Goal: Task Accomplishment & Management: Manage account settings

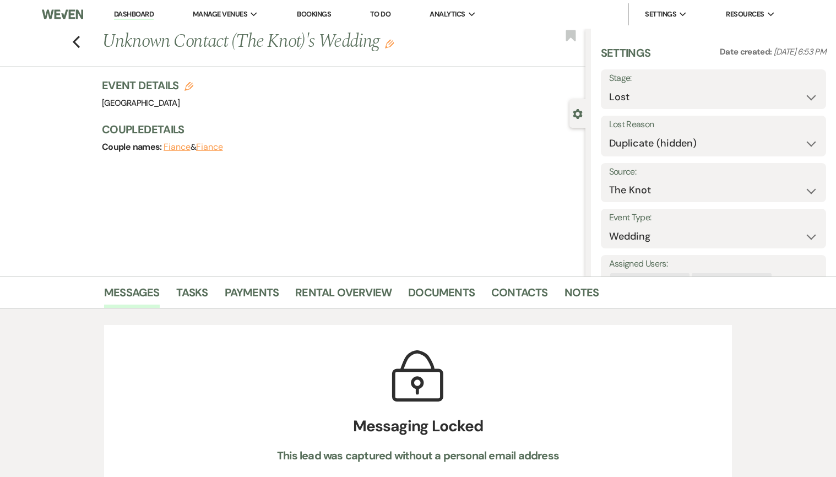
select select "8"
select select "4"
select select "2"
click at [137, 18] on link "Dashboard" at bounding box center [134, 14] width 40 height 10
select select "8"
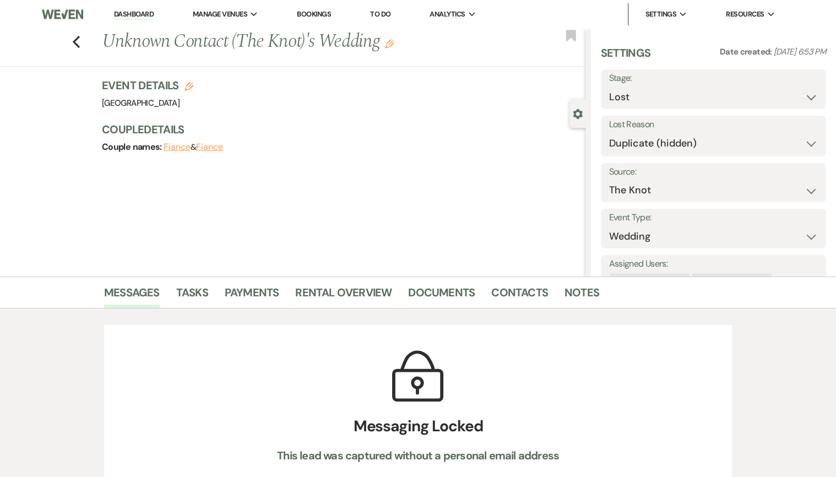
select select "4"
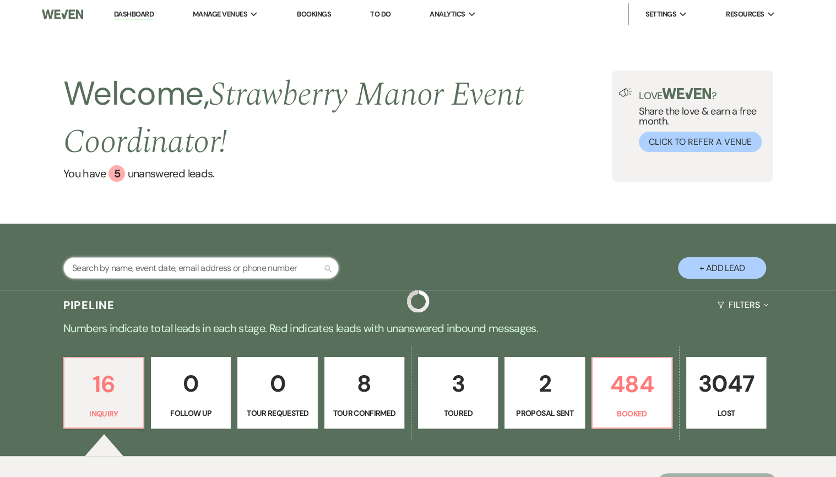
click at [247, 269] on input "text" at bounding box center [200, 267] width 275 height 21
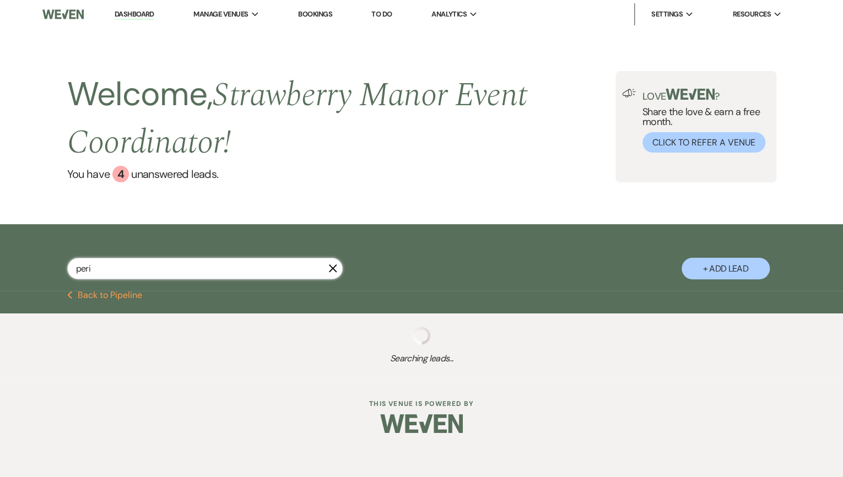
type input "peril"
select select "8"
select select "5"
select select "8"
select select "5"
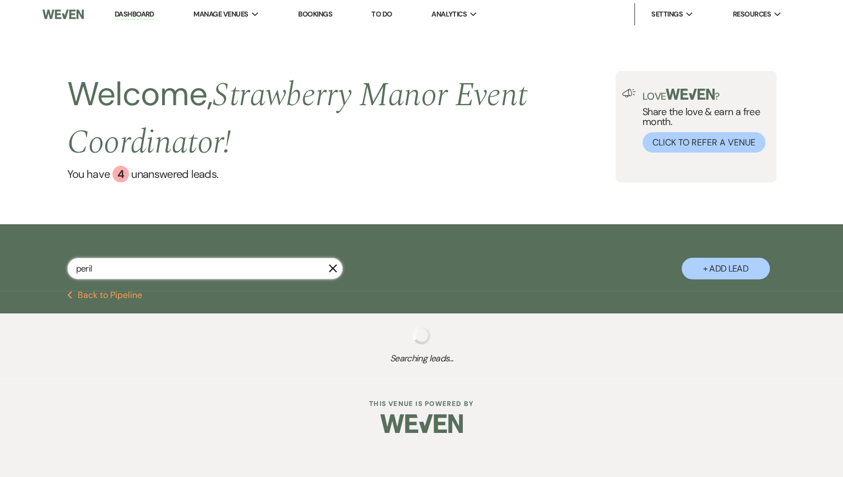
select select "8"
select select "5"
select select "8"
select select "5"
select select "8"
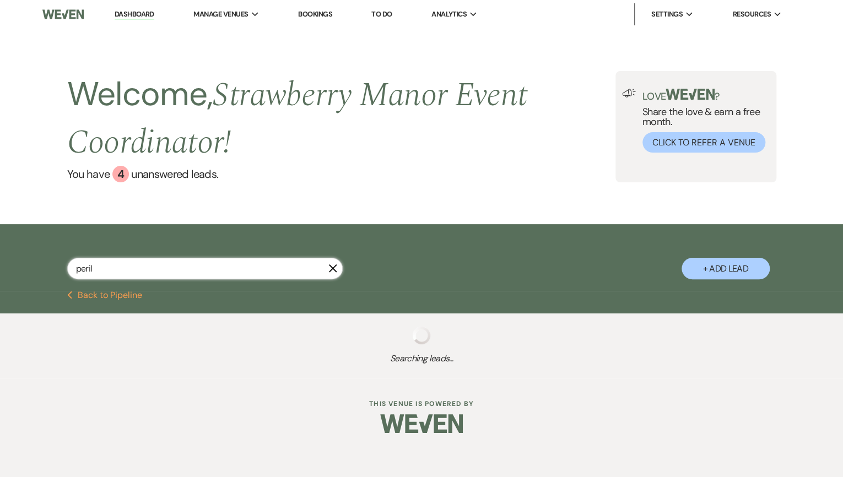
select select "5"
select select "8"
select select "5"
select select "8"
select select "5"
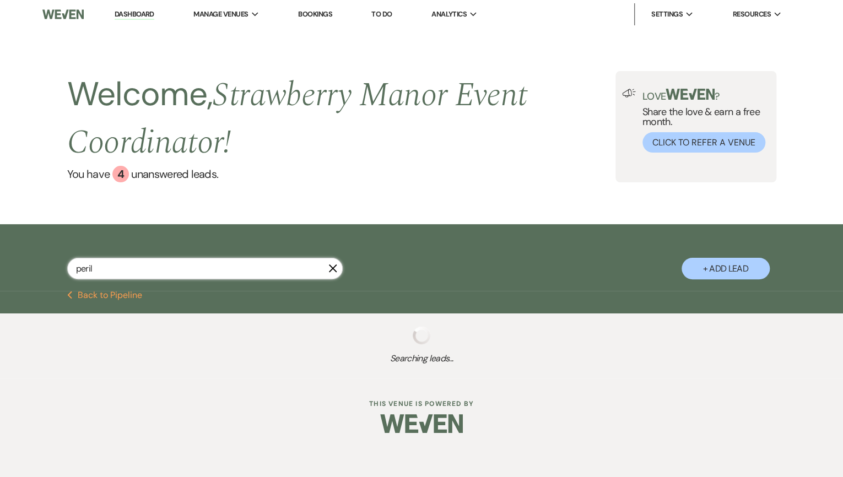
select select "8"
select select "5"
select select "8"
select select "5"
select select "8"
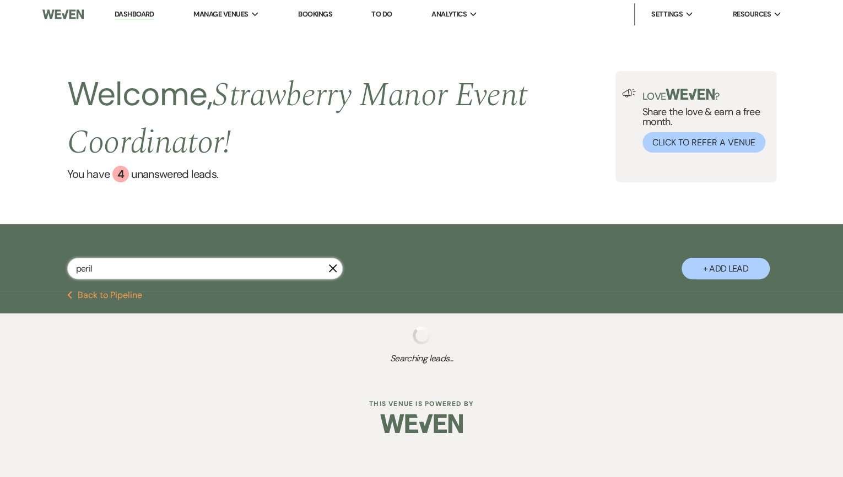
select select "5"
select select "8"
select select "5"
select select "8"
select select "5"
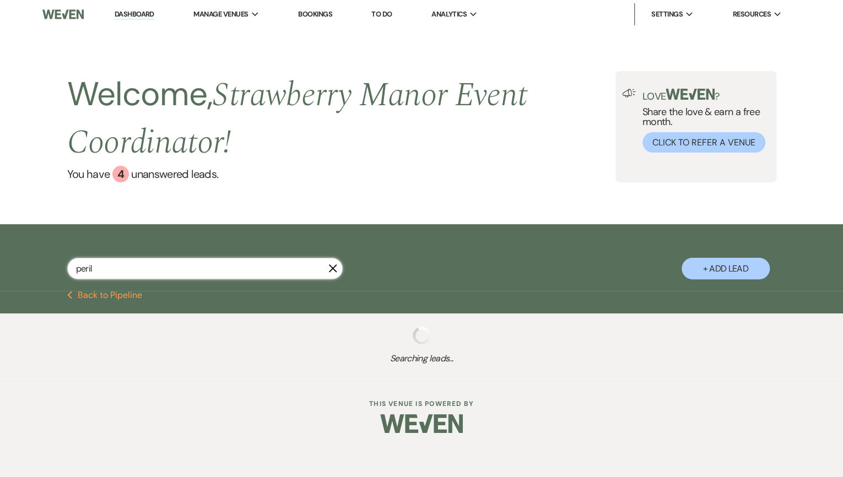
select select "8"
select select "5"
select select "8"
select select "7"
select select "8"
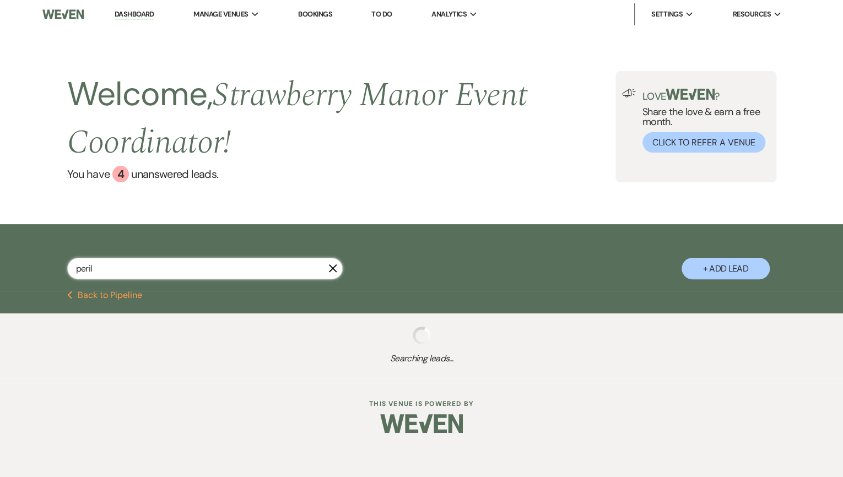
select select "5"
select select "8"
select select "5"
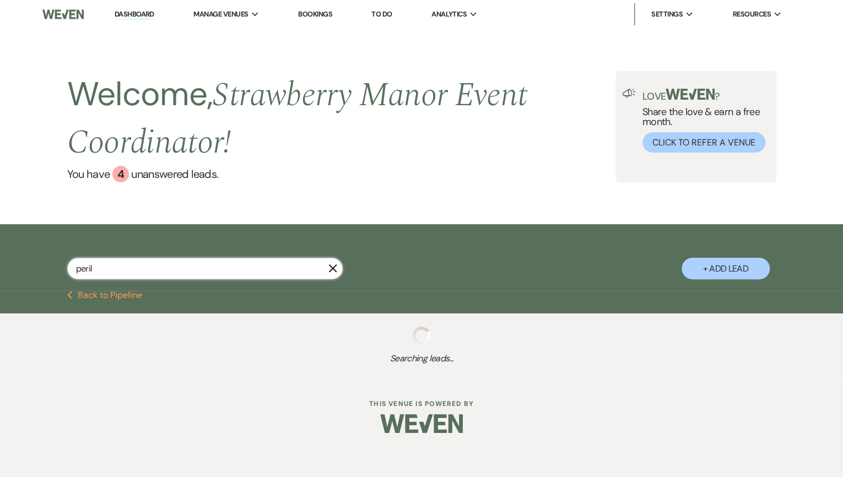
select select "8"
select select "5"
select select "8"
select select "5"
select select "8"
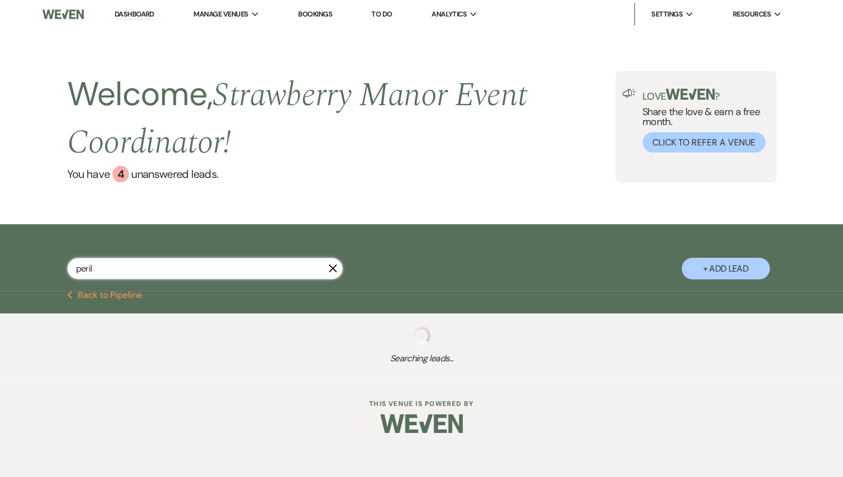
select select "5"
select select "8"
select select "5"
select select "8"
select select "5"
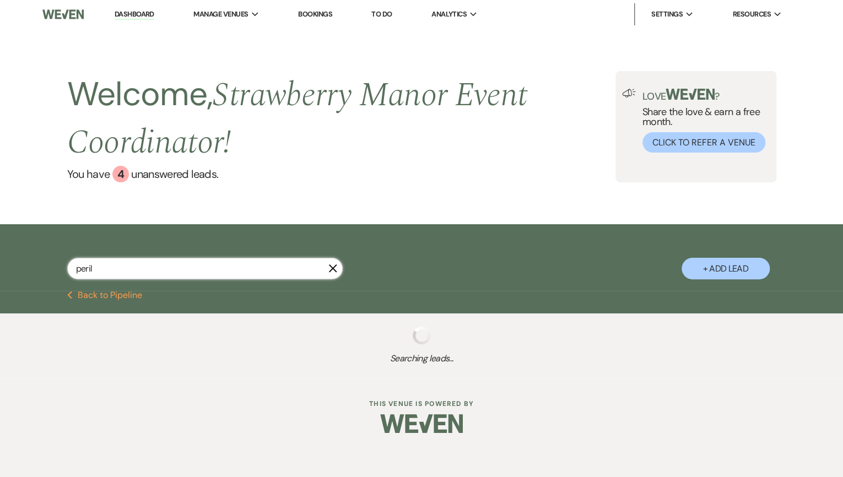
select select "8"
select select "5"
select select "8"
select select "5"
select select "8"
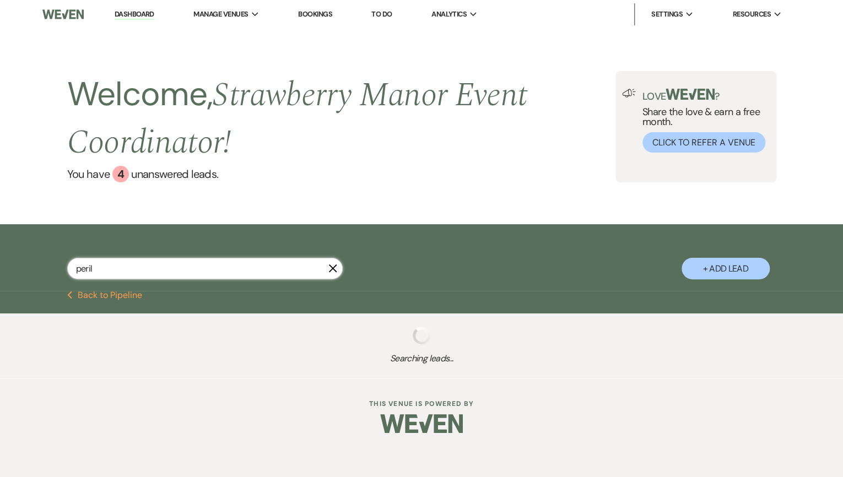
select select "5"
select select "8"
select select "5"
select select "8"
select select "5"
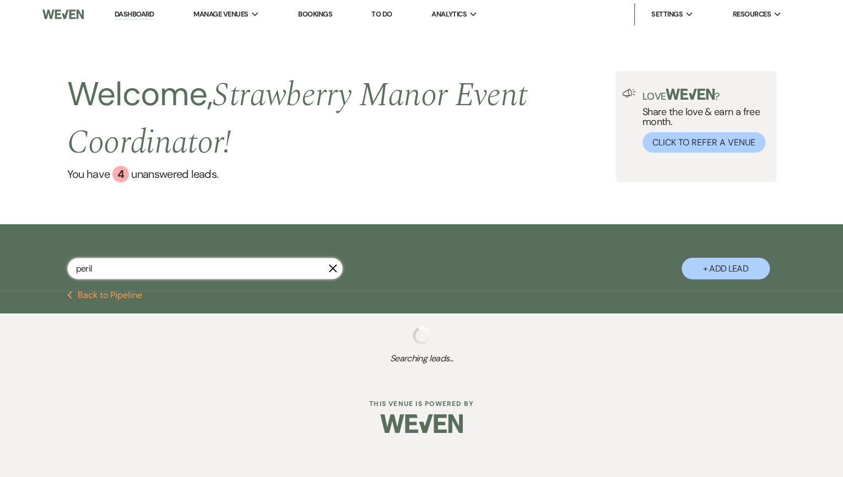
select select "8"
select select "5"
select select "8"
select select "4"
select select "8"
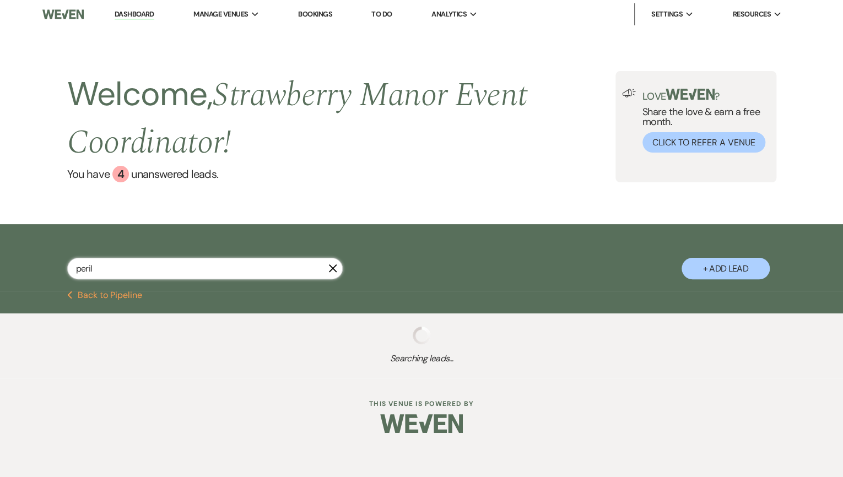
select select "4"
select select "8"
select select "5"
select select "8"
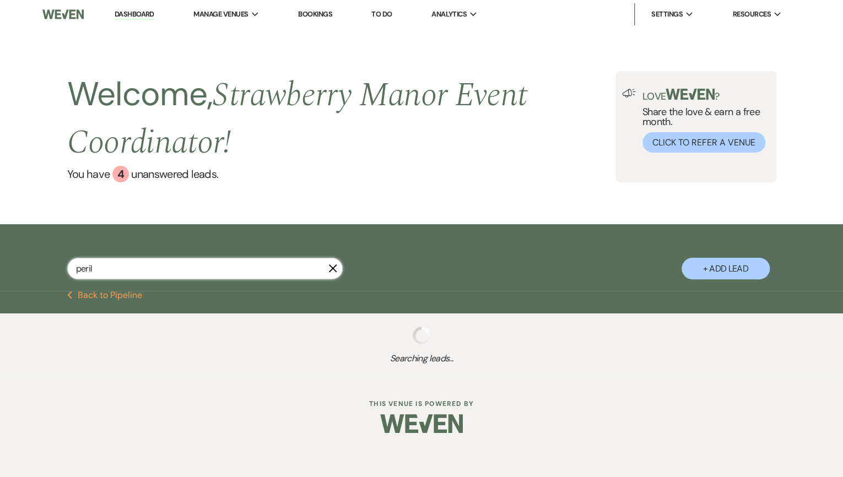
select select "8"
select select "4"
select select "8"
select select "4"
select select "8"
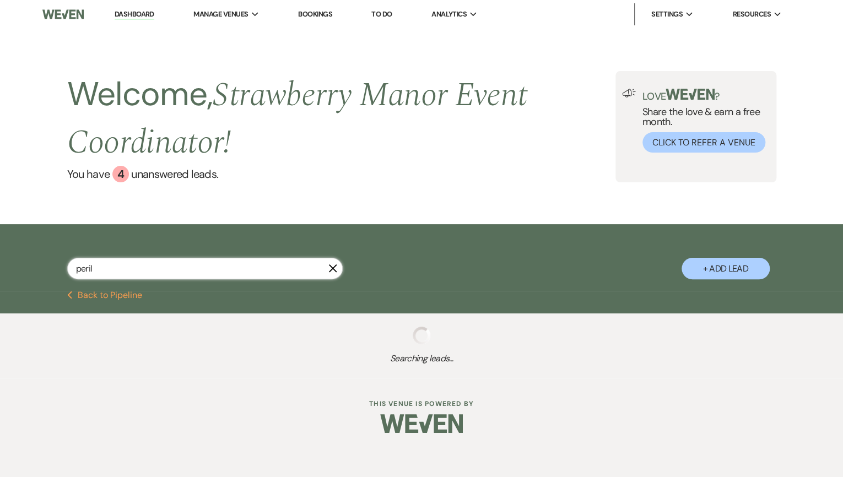
select select "5"
select select "8"
select select "5"
select select "8"
select select "5"
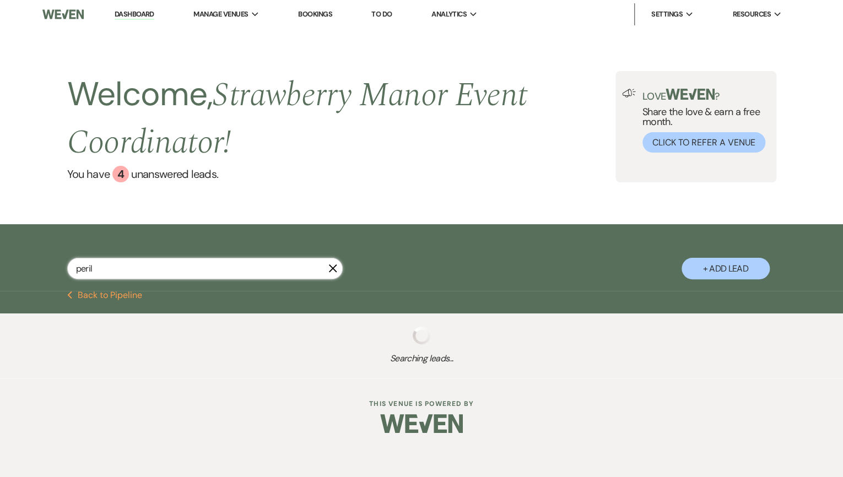
select select "8"
select select "7"
select select "8"
select select "5"
select select "8"
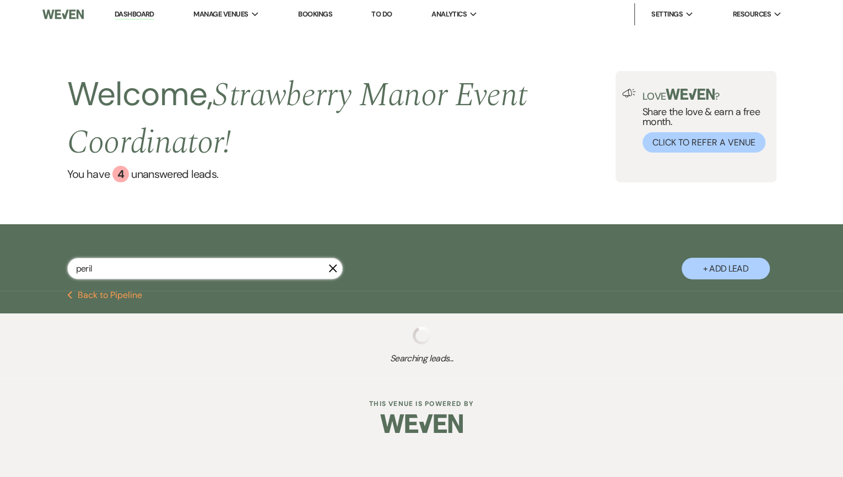
select select "4"
select select "8"
select select "5"
select select "8"
select select "5"
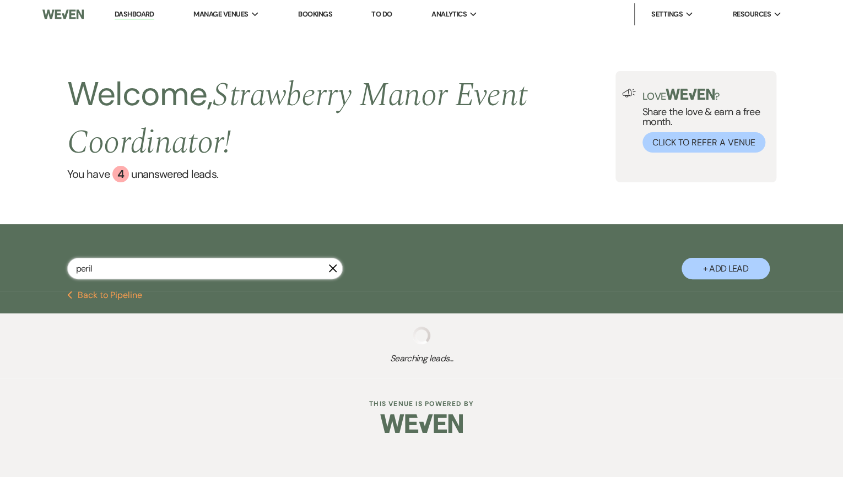
select select "8"
select select "5"
select select "8"
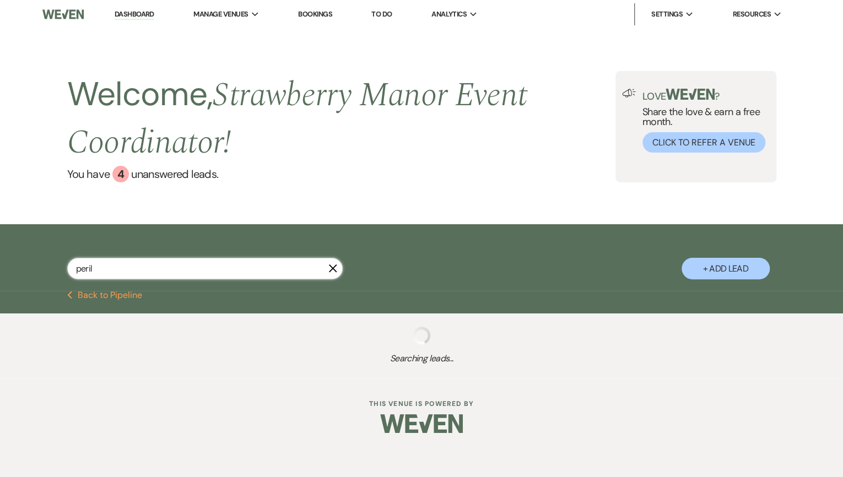
select select "5"
select select "8"
select select "5"
select select "8"
select select "4"
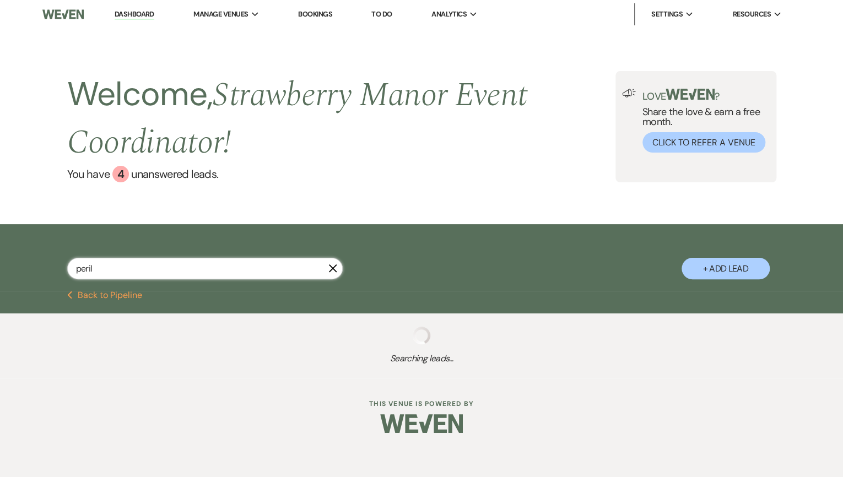
select select "8"
select select "5"
select select "8"
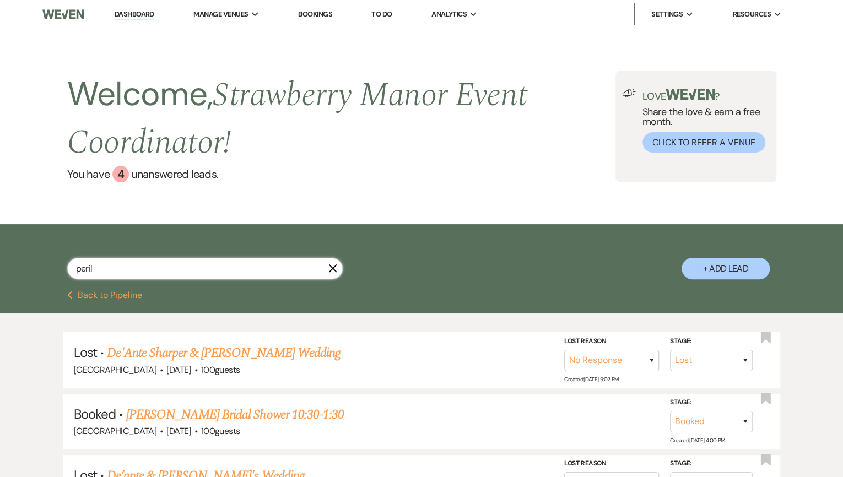
type input "perill"
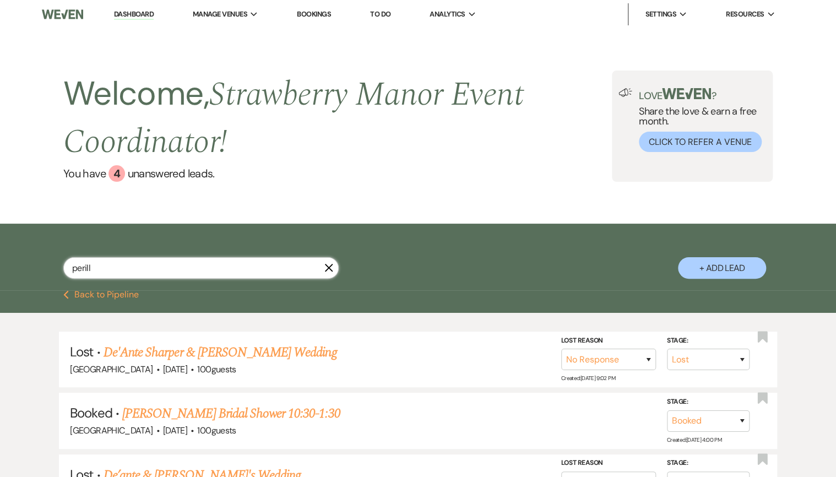
select select "8"
select select "5"
select select "8"
select select "5"
select select "8"
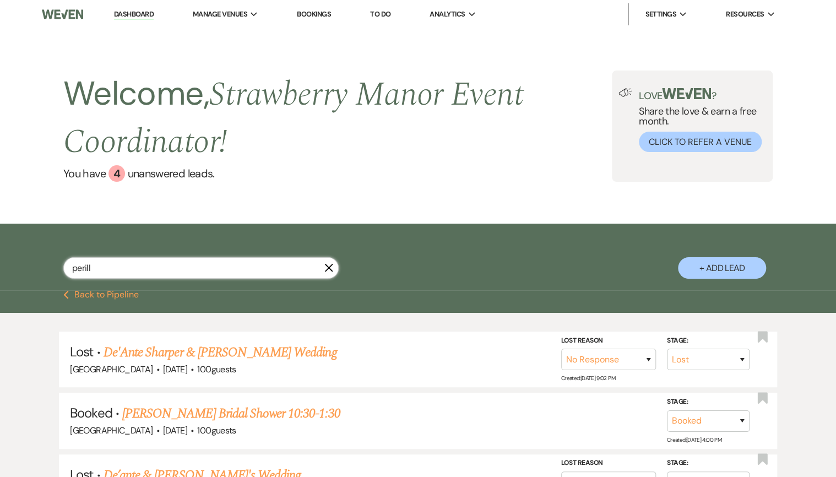
select select "8"
select select "5"
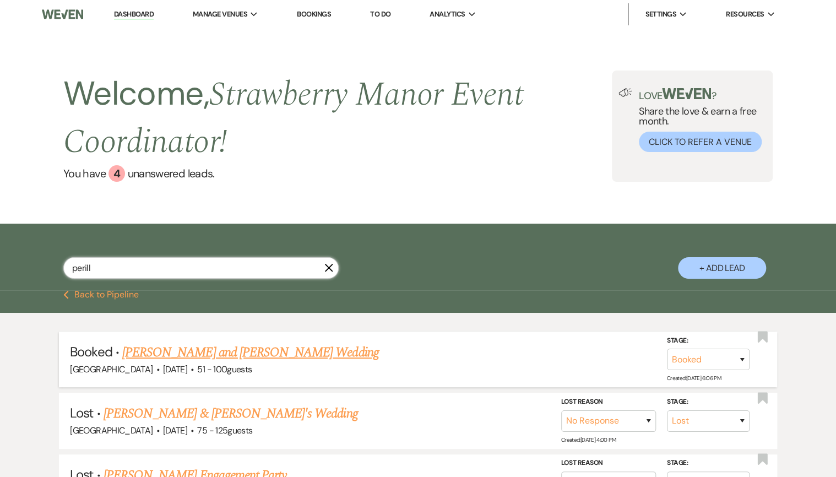
type input "perill"
click at [242, 349] on link "[PERSON_NAME] and [PERSON_NAME] Wedding" at bounding box center [250, 353] width 257 height 20
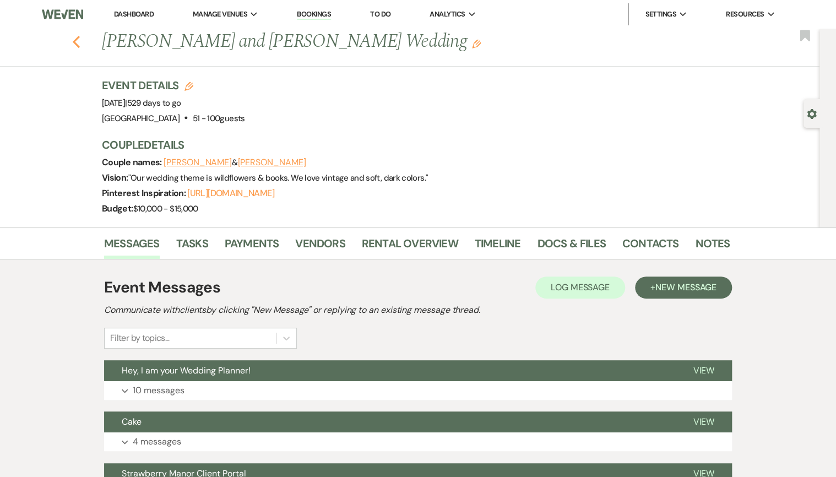
click at [80, 41] on icon "Previous" at bounding box center [76, 41] width 8 height 13
select select "8"
select select "5"
select select "8"
select select "5"
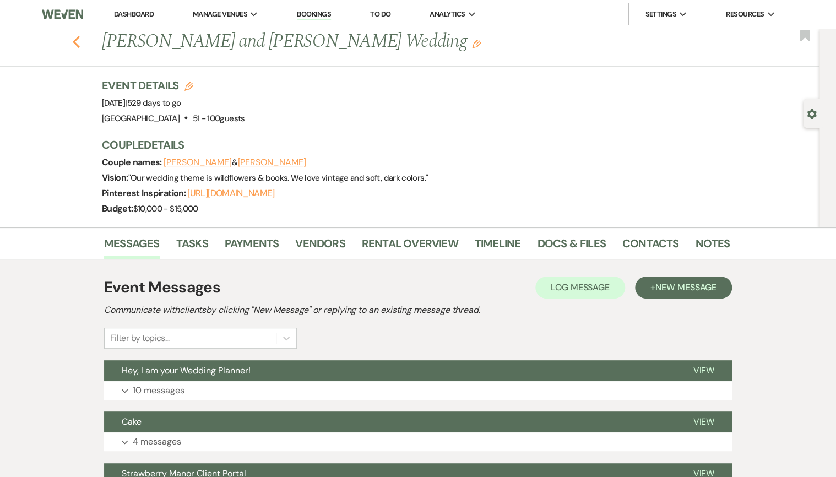
select select "8"
select select "5"
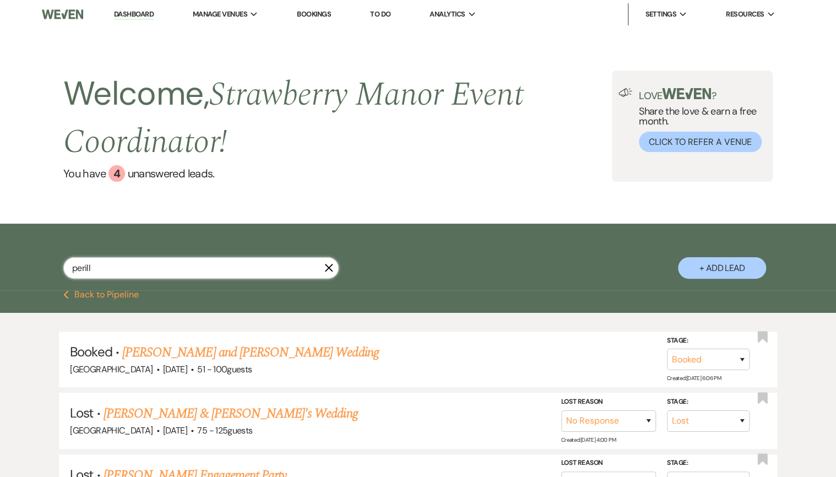
drag, startPoint x: 120, startPoint y: 262, endPoint x: 35, endPoint y: 257, distance: 85.0
click at [35, 257] on div "perill X + Add Lead" at bounding box center [417, 258] width 793 height 59
type input "zoe"
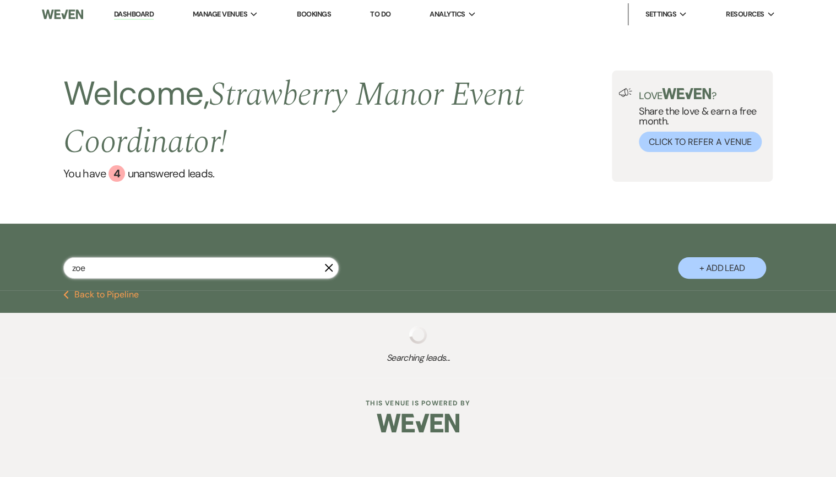
select select "8"
select select "5"
select select "8"
select select "5"
select select "8"
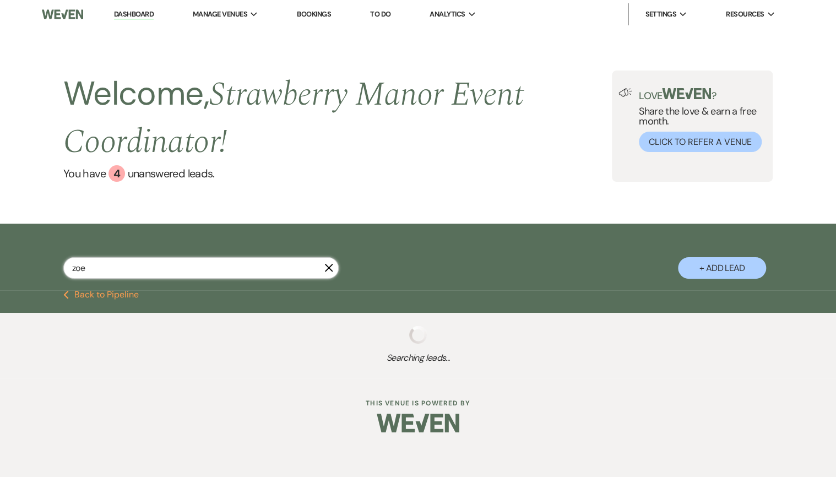
select select "5"
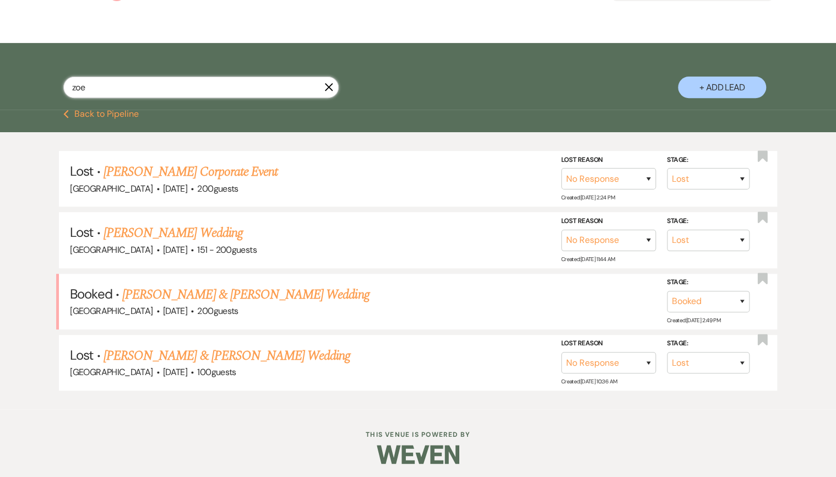
scroll to position [183, 0]
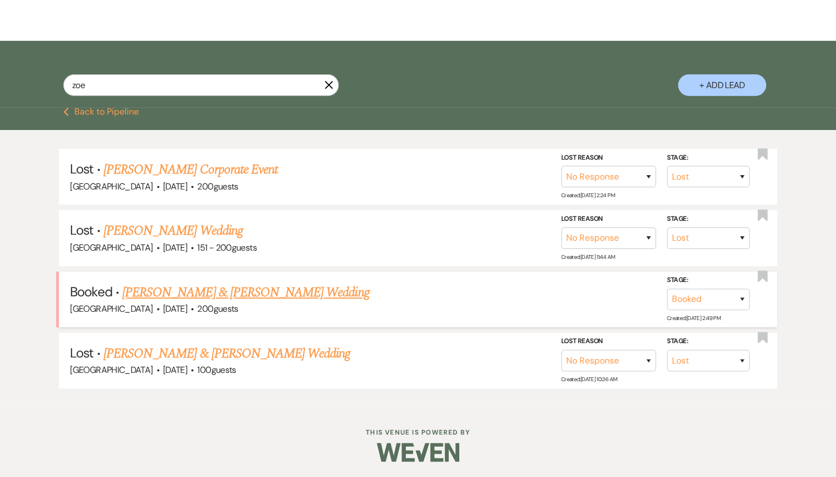
click at [200, 295] on link "[PERSON_NAME] & [PERSON_NAME] Wedding" at bounding box center [245, 293] width 247 height 20
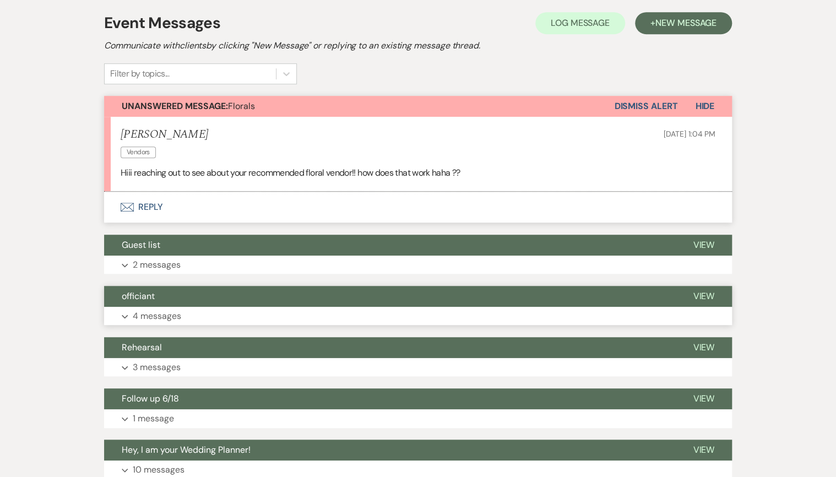
scroll to position [353, 0]
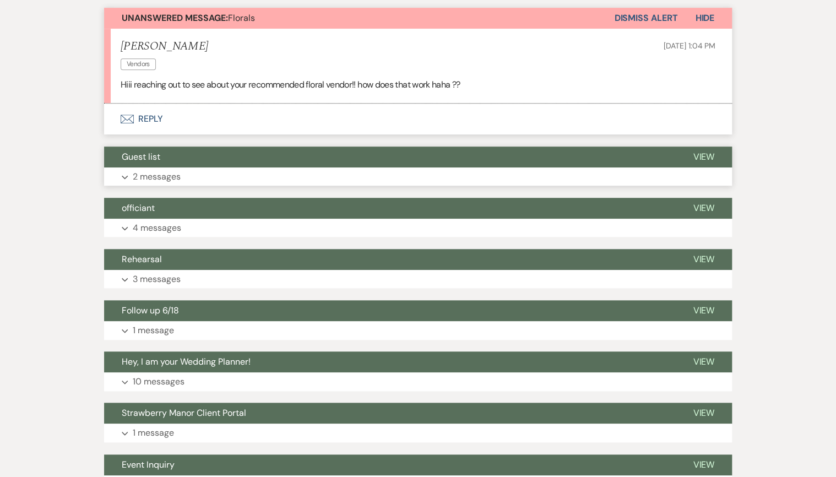
click at [176, 157] on button "Guest list" at bounding box center [389, 157] width 571 height 21
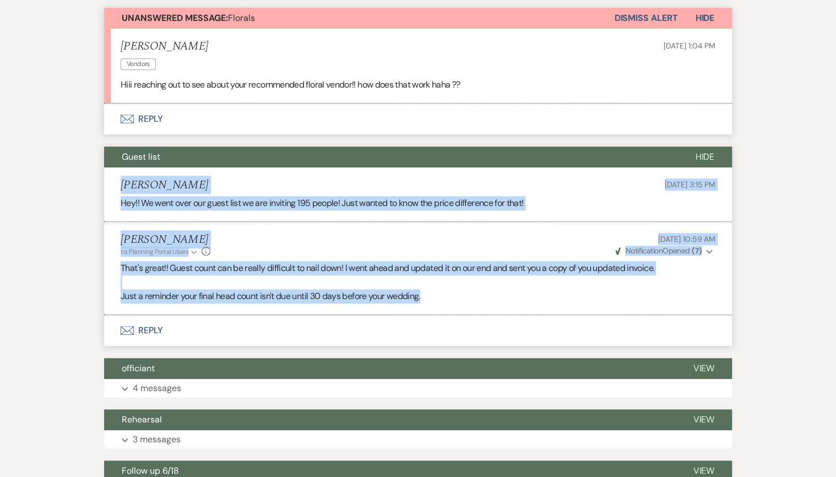
drag, startPoint x: 117, startPoint y: 183, endPoint x: 451, endPoint y: 300, distance: 353.7
click at [451, 300] on ul "[PERSON_NAME] [DATE] 3:15 PM Hey!! We went over our guest list we are inviting …" at bounding box center [418, 241] width 628 height 148
copy ul "[PERSON_NAME] [DATE] 3:15 PM Hey!! We went over our guest list we are inviting …"
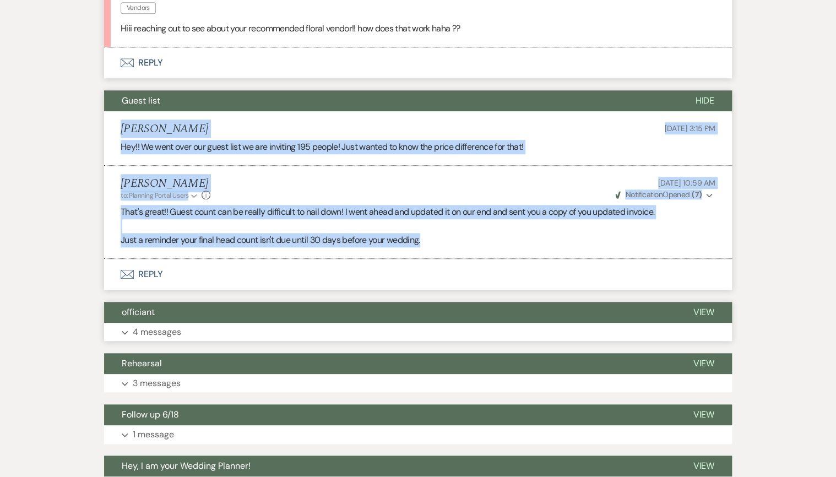
scroll to position [573, 0]
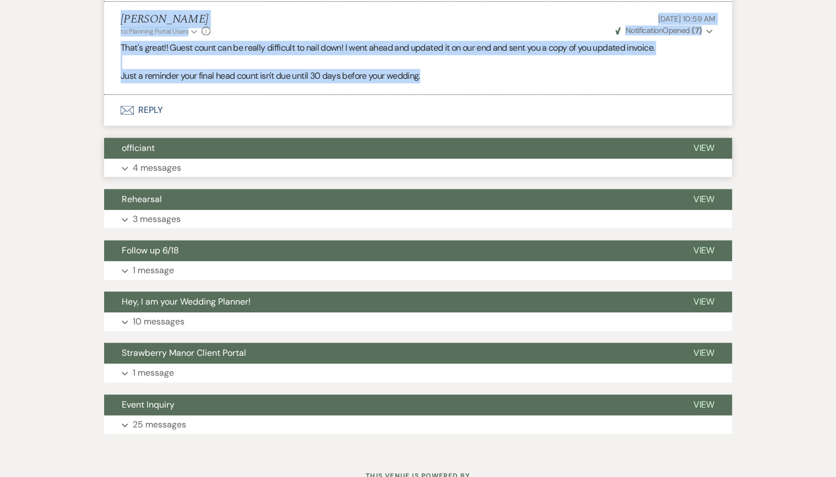
click at [169, 161] on p "4 messages" at bounding box center [157, 168] width 48 height 14
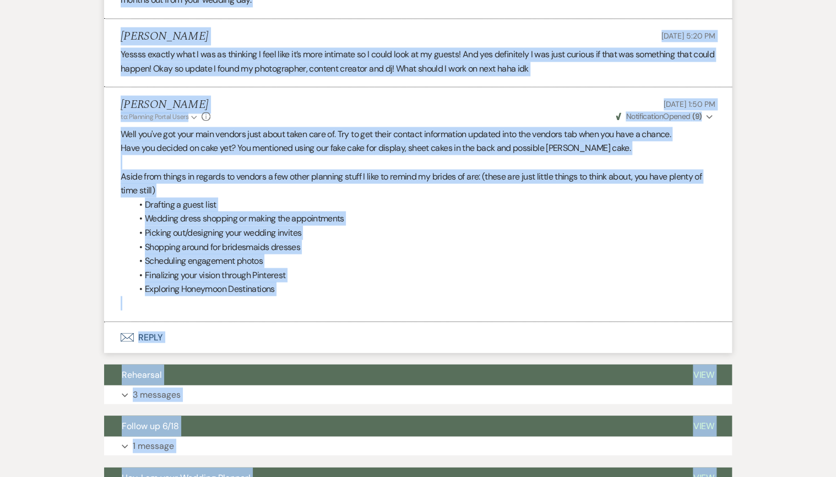
scroll to position [1108, 0]
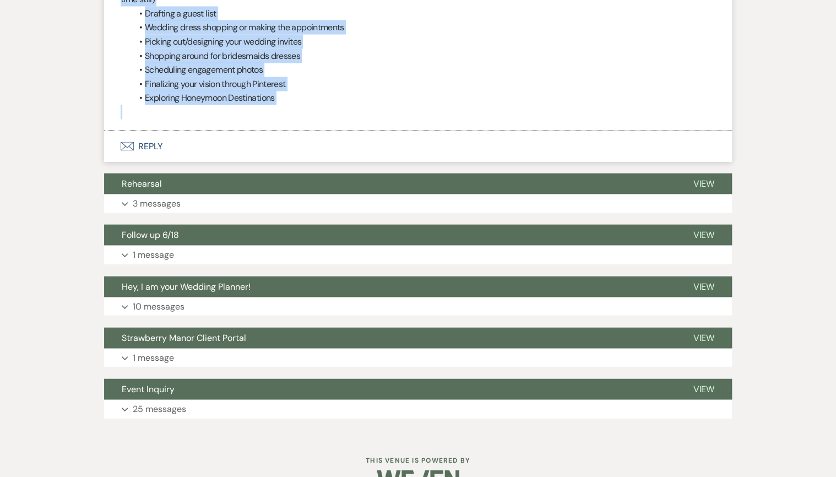
drag, startPoint x: 121, startPoint y: 177, endPoint x: 346, endPoint y: 108, distance: 235.3
copy ul "Lor Ips 24, 8053, 92:03 DO Sitam! Co adi el sed doei tempori utlab etdolorema a…"
click at [161, 197] on p "3 messages" at bounding box center [157, 204] width 48 height 14
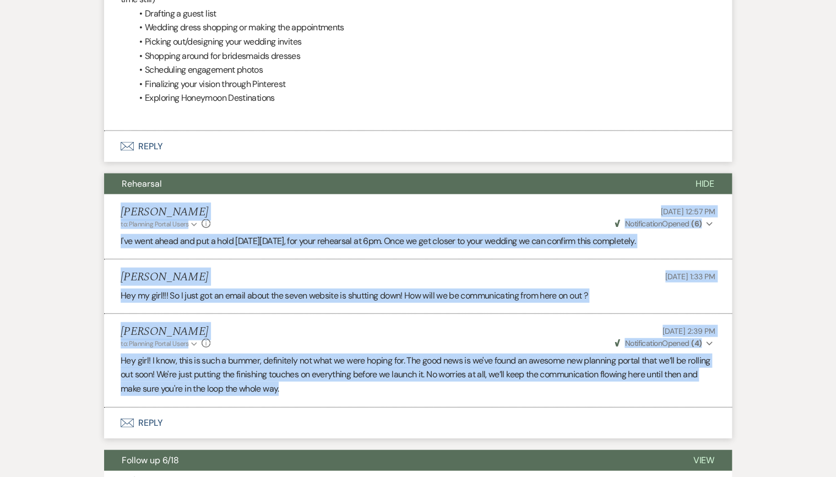
drag, startPoint x: 117, startPoint y: 209, endPoint x: 323, endPoint y: 394, distance: 277.0
click at [323, 394] on ul "[PERSON_NAME] to: Planning Portal Users Expand Info [DATE] 12:57 PM Weven Check…" at bounding box center [418, 300] width 628 height 213
drag, startPoint x: 323, startPoint y: 394, endPoint x: 256, endPoint y: 381, distance: 68.0
copy ul "[PERSON_NAME] to: Planning Portal Users Expand Info [DATE] 12:57 PM Weven Check…"
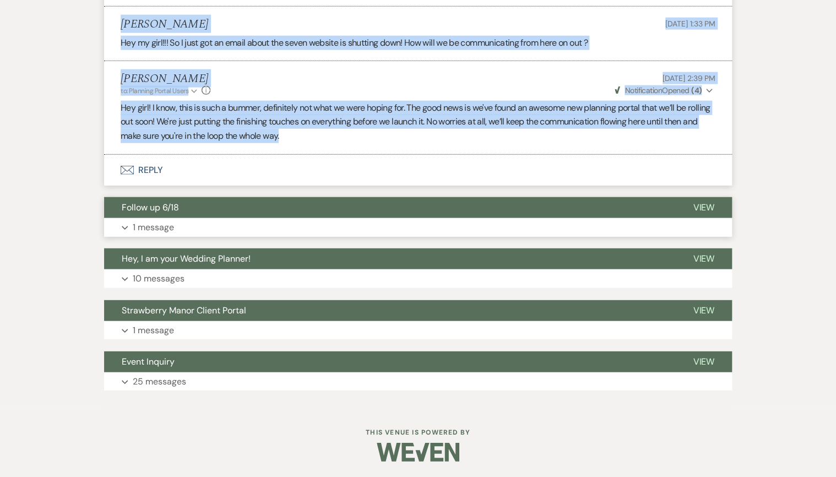
click at [152, 222] on p "1 message" at bounding box center [153, 227] width 41 height 14
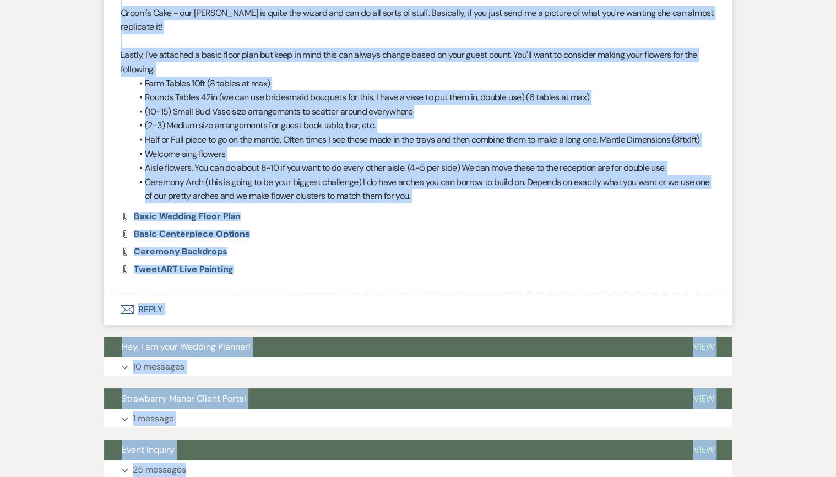
scroll to position [2025, 0]
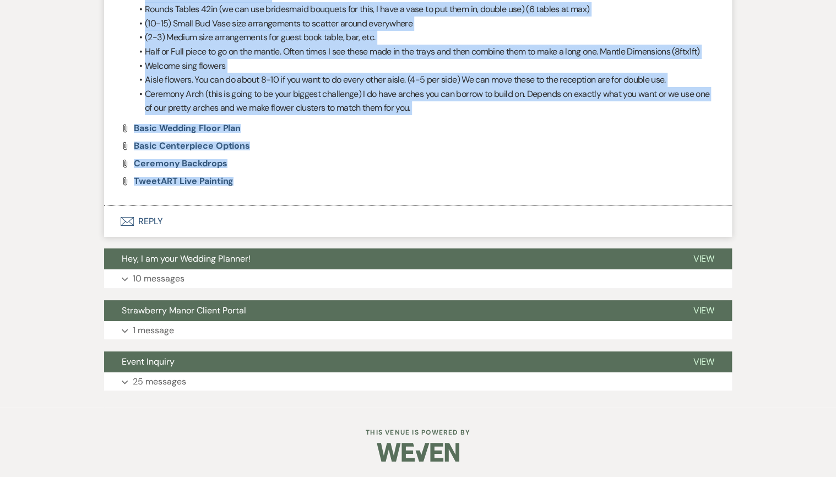
drag, startPoint x: 122, startPoint y: 234, endPoint x: 236, endPoint y: 193, distance: 121.6
drag, startPoint x: 236, startPoint y: 193, endPoint x: 220, endPoint y: 104, distance: 91.2
copy li "Loremips Dolors am: Consecte Adipis Elits Doeius Temp Inc 53, 6964, 36:67 UT La…"
click at [161, 280] on p "10 messages" at bounding box center [159, 279] width 52 height 14
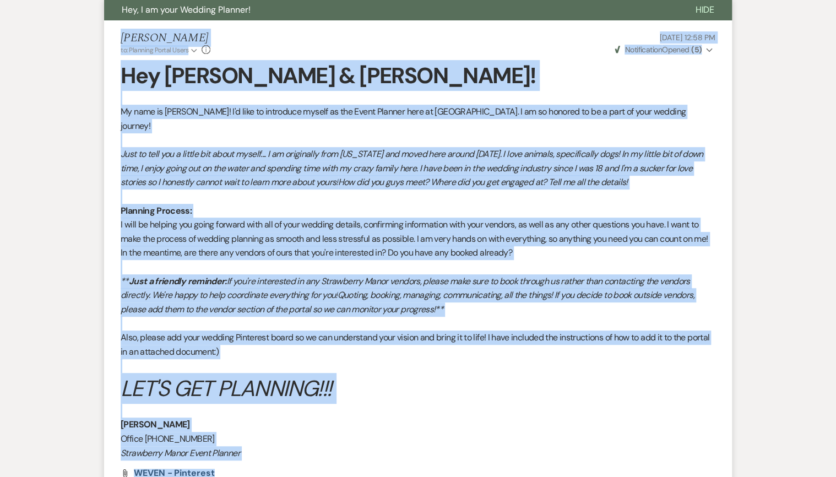
scroll to position [2343, 0]
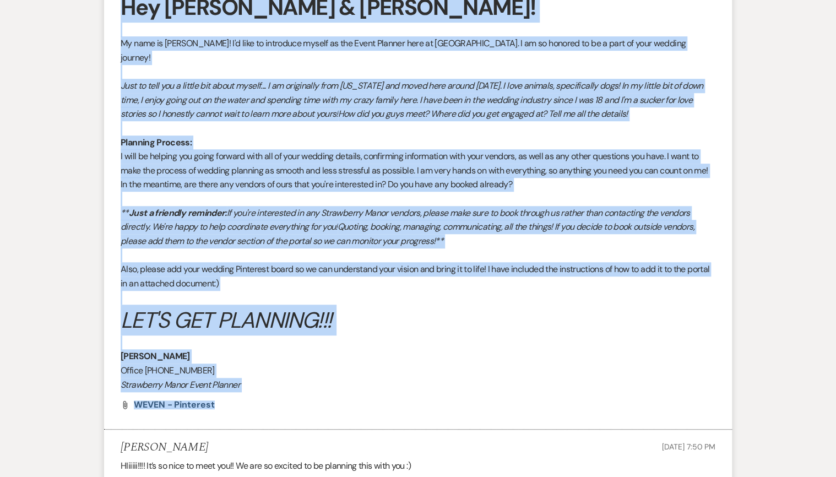
drag, startPoint x: 119, startPoint y: 285, endPoint x: 279, endPoint y: 425, distance: 212.4
click at [279, 425] on li "[PERSON_NAME] to: Planning Portal Users Expand Info [DATE] 12:58 PM Weven Check…" at bounding box center [418, 191] width 628 height 478
copy li "[PERSON_NAME] to: Planning Portal Users Expand Info [DATE] 12:58 PM Weven Check…"
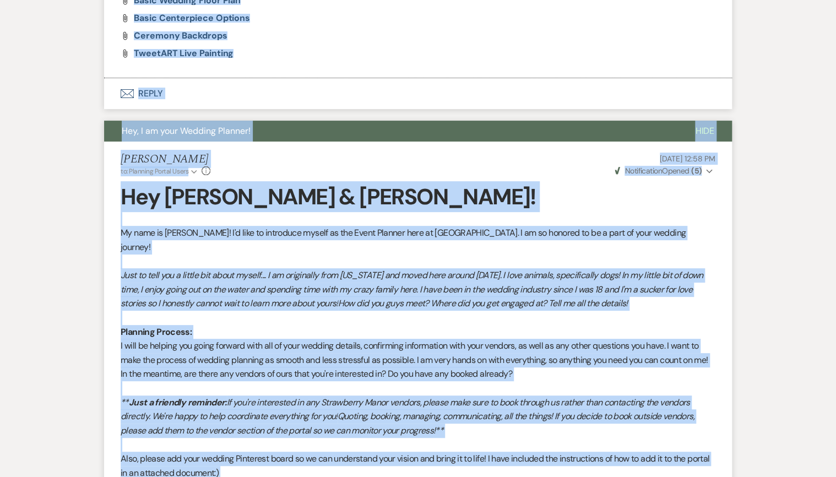
scroll to position [1972, 0]
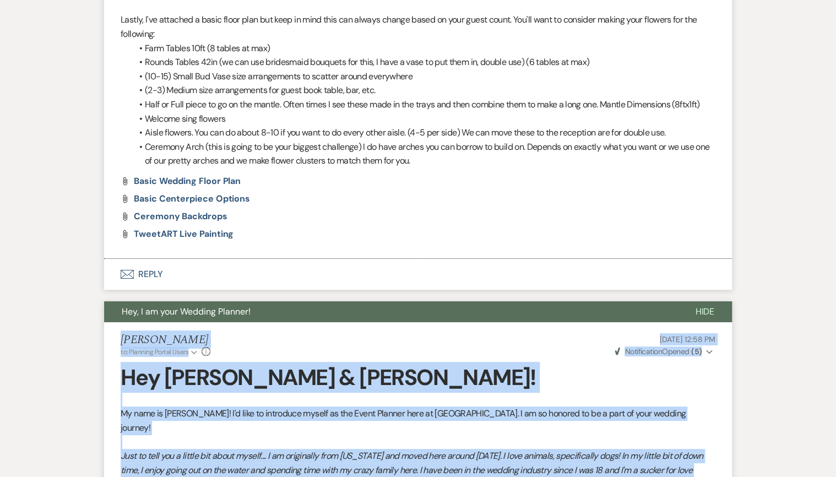
drag, startPoint x: 452, startPoint y: 323, endPoint x: 96, endPoint y: 345, distance: 356.0
click at [96, 345] on div "Messages Tasks Payments Vendors Rental Overview Timeline Docs & Files Contacts …" at bounding box center [418, 177] width 836 height 3845
drag, startPoint x: 96, startPoint y: 345, endPoint x: 149, endPoint y: 370, distance: 57.9
copy ul "[PERSON_NAME] to: Planning Portal Users Expand Info [DATE] 12:58 PM Weven Check…"
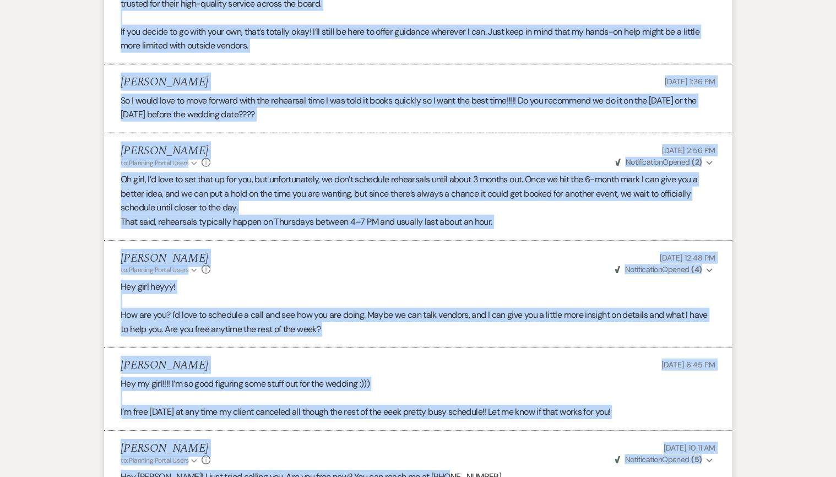
scroll to position [3665, 0]
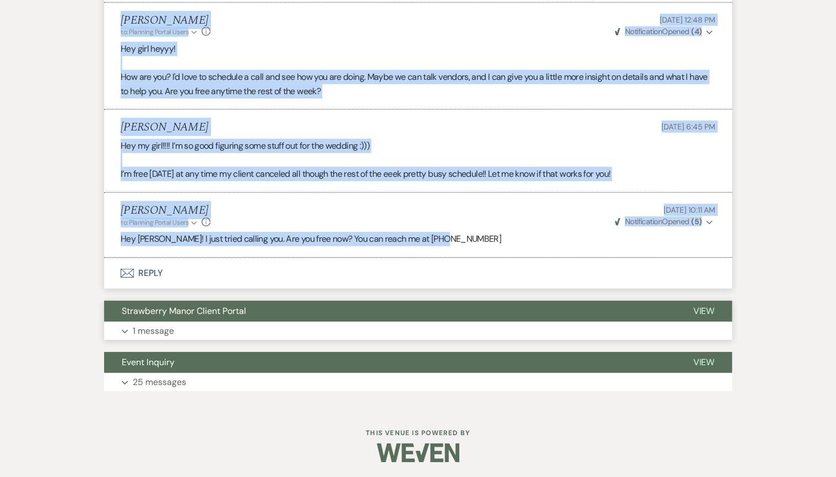
click at [190, 305] on span "Strawberry Manor Client Portal" at bounding box center [184, 311] width 125 height 12
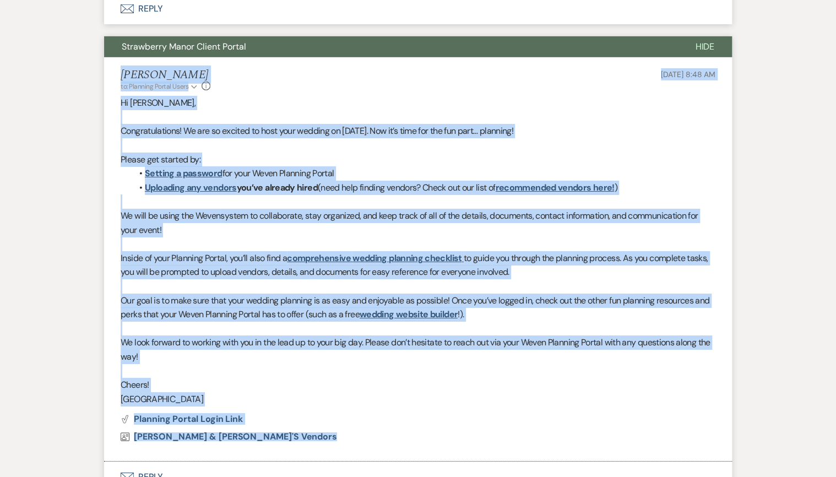
scroll to position [4081, 0]
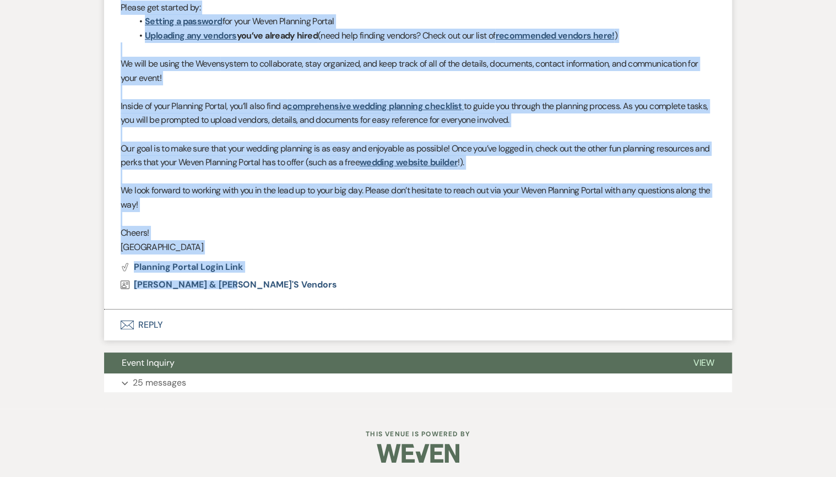
drag, startPoint x: 121, startPoint y: 75, endPoint x: 262, endPoint y: 291, distance: 257.9
click at [262, 291] on li "[PERSON_NAME] to: Planning Portal Users Expand Info [DATE] 8:48 AM Hi [PERSON_N…" at bounding box center [418, 107] width 628 height 405
drag, startPoint x: 262, startPoint y: 291, endPoint x: 368, endPoint y: 228, distance: 123.5
click at [364, 229] on p "Cheers!" at bounding box center [418, 233] width 595 height 14
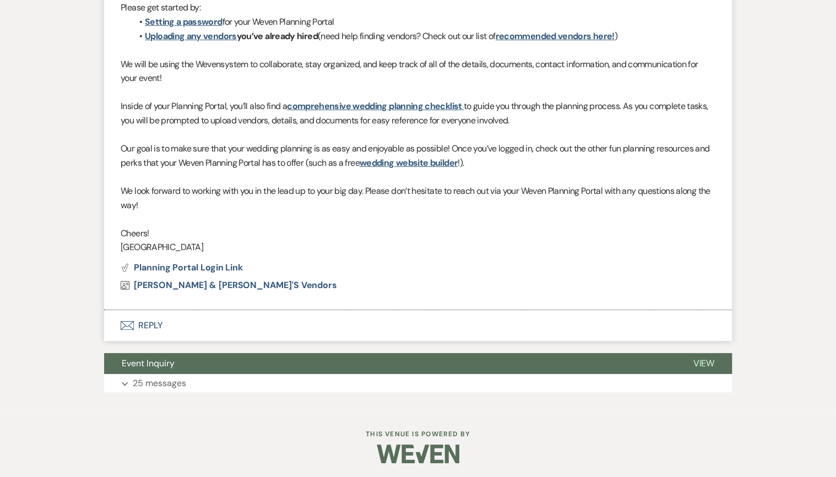
scroll to position [4082, 0]
click at [182, 365] on button "Event Inquiry" at bounding box center [389, 363] width 571 height 21
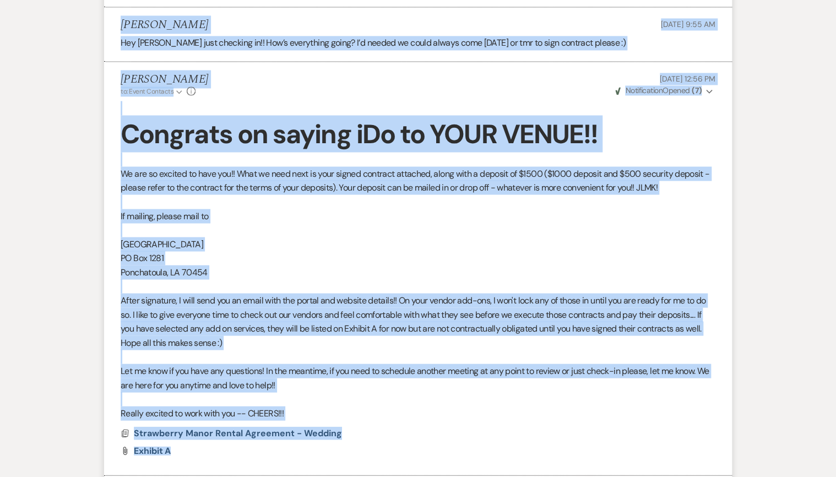
scroll to position [7311, 0]
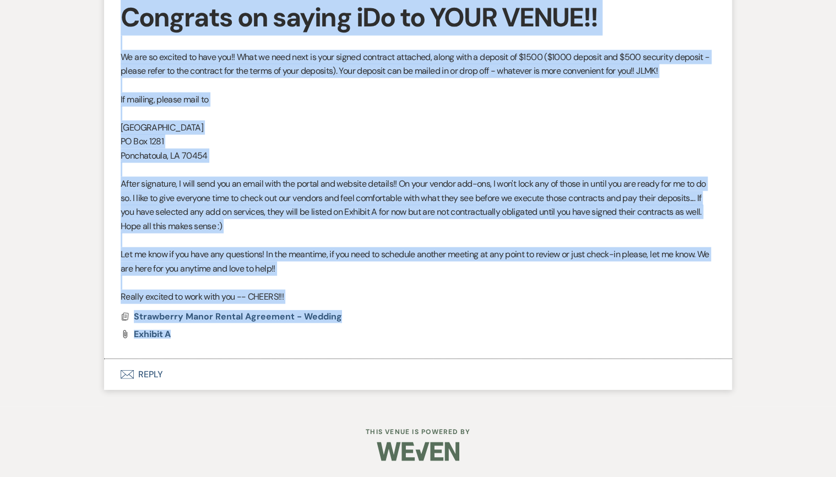
drag, startPoint x: 121, startPoint y: 212, endPoint x: 336, endPoint y: 331, distance: 246.1
copy ul "Lor Ips 22, 2318, 9:20 DO Sita : Con (Adipis) Elits : Doei & Tem'i Utlabor Etdo…"
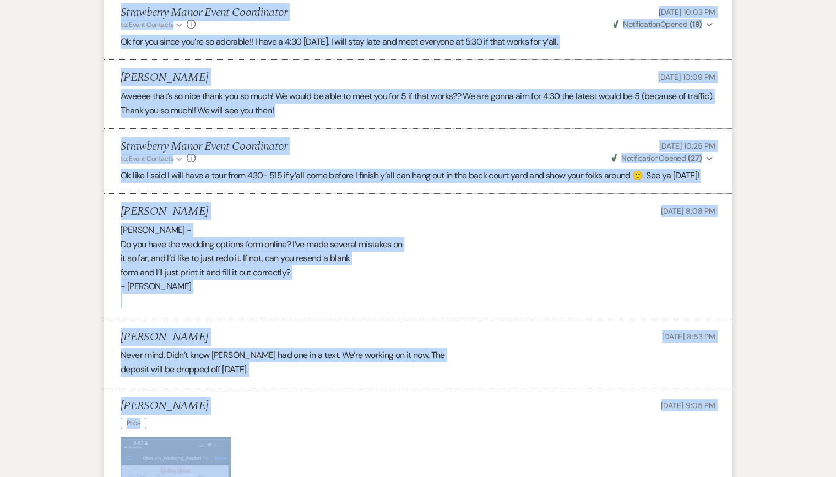
scroll to position [5901, 0]
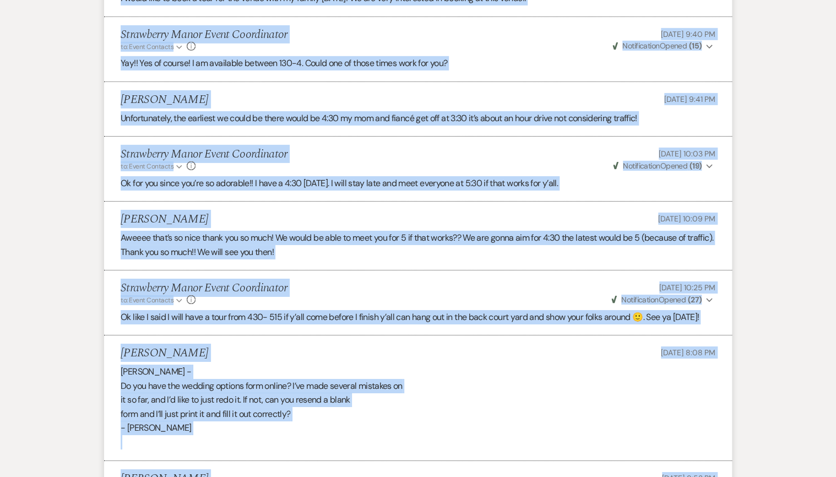
click at [432, 294] on div "Strawberry Manor Event Coordinator to: Event Contacts Expand Info [DATE] 10:25 …" at bounding box center [418, 294] width 595 height 24
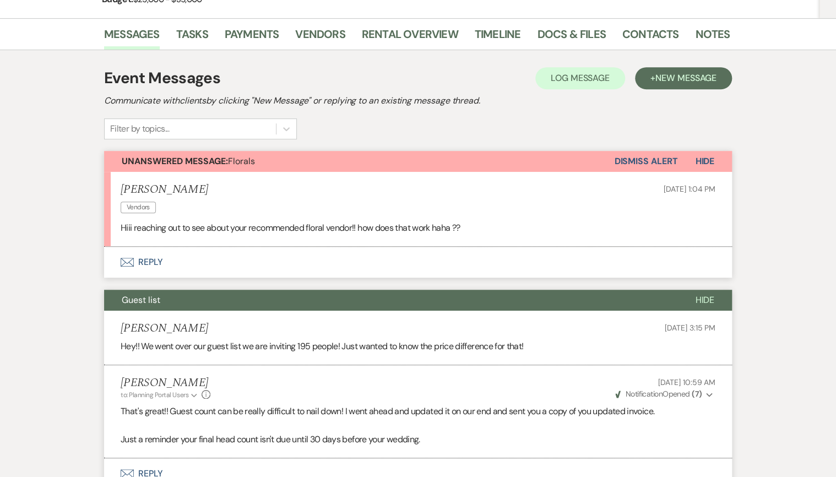
scroll to position [220, 0]
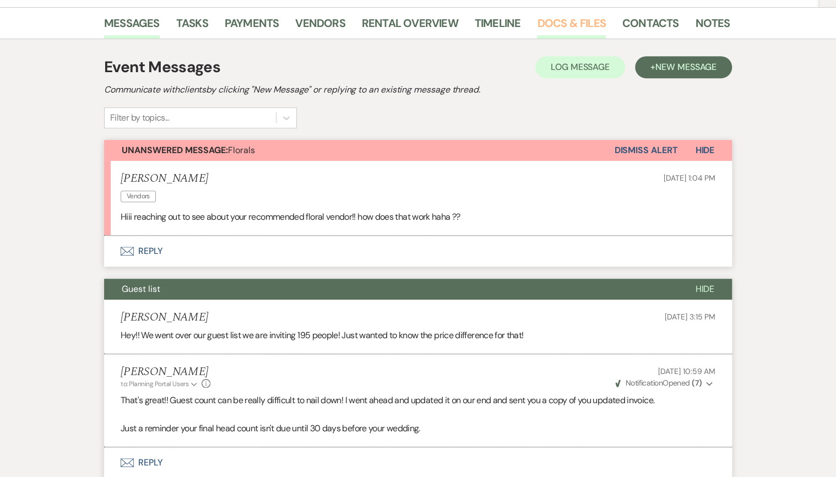
click at [560, 21] on link "Docs & Files" at bounding box center [571, 26] width 68 height 24
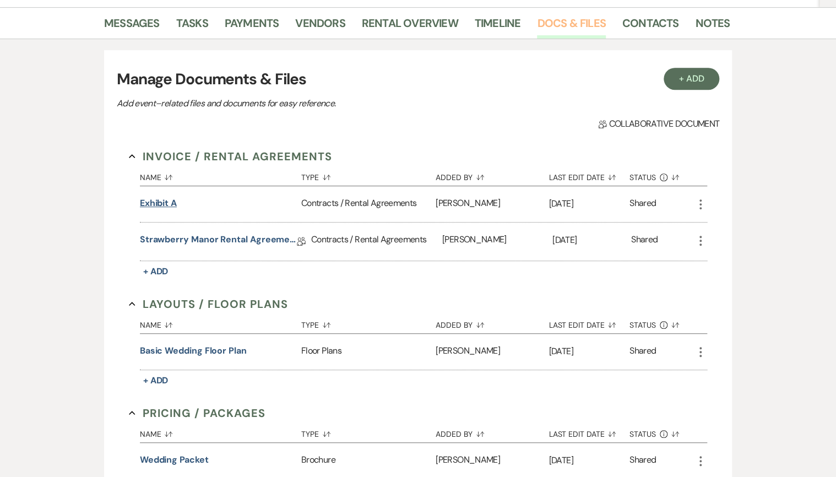
scroll to position [220, 0]
click at [150, 202] on button "Exhibit A" at bounding box center [158, 203] width 37 height 13
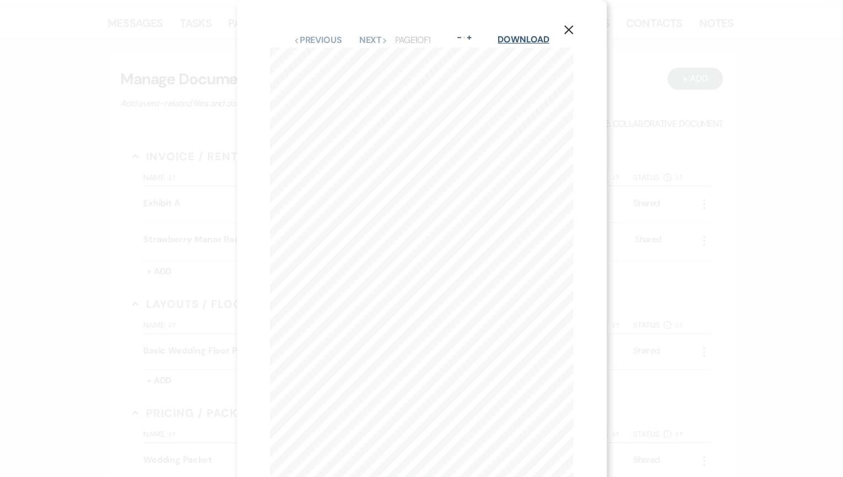
click at [509, 41] on link "Download" at bounding box center [522, 40] width 51 height 12
click at [567, 27] on icon "X" at bounding box center [569, 30] width 10 height 10
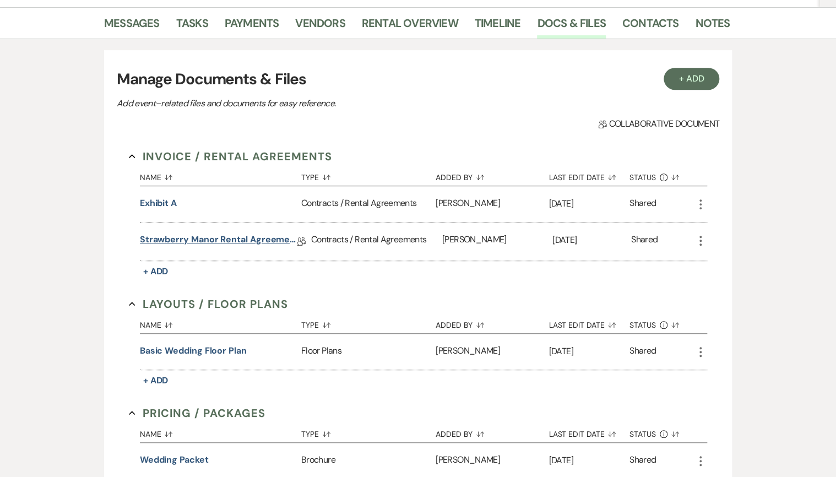
click at [160, 240] on link "Strawberry Manor Rental Agreement - Wedding" at bounding box center [218, 241] width 157 height 17
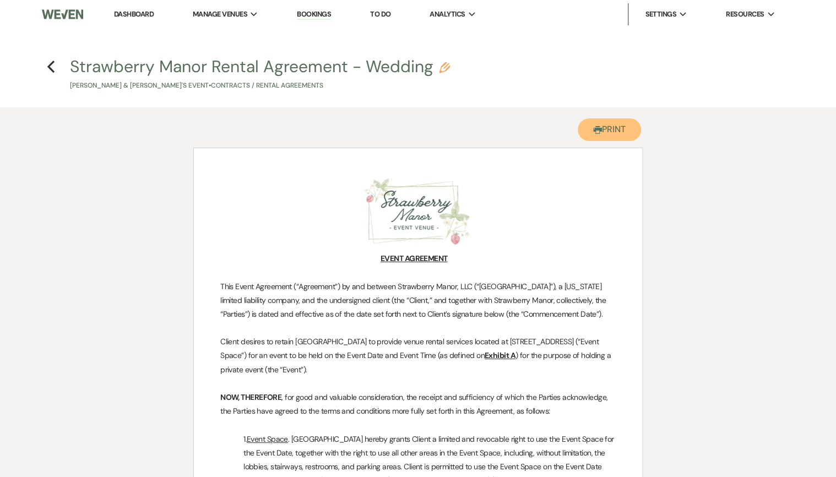
click at [610, 127] on button "Printer Print" at bounding box center [609, 129] width 63 height 23
click at [52, 66] on icon "Previous" at bounding box center [51, 66] width 8 height 13
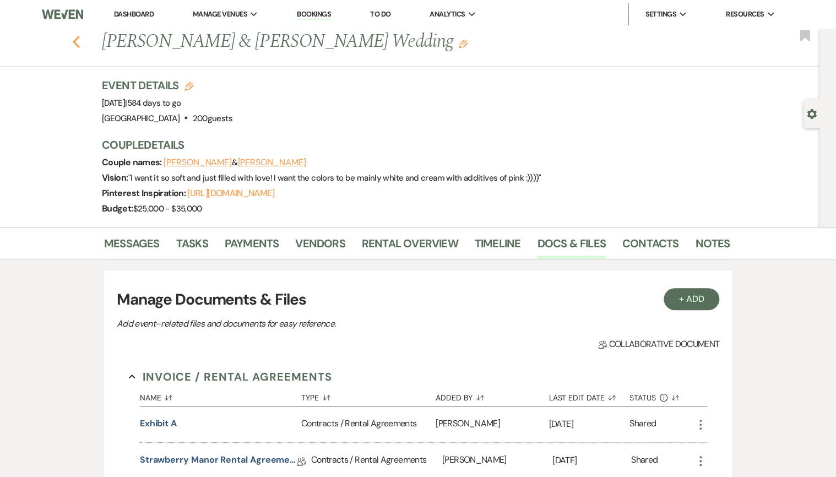
click at [77, 41] on use "button" at bounding box center [76, 42] width 7 height 12
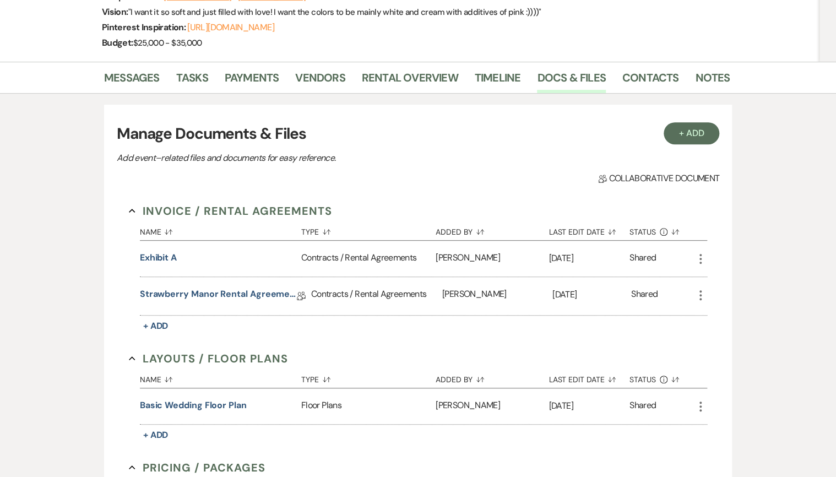
select select "8"
select select "5"
select select "8"
select select "5"
select select "8"
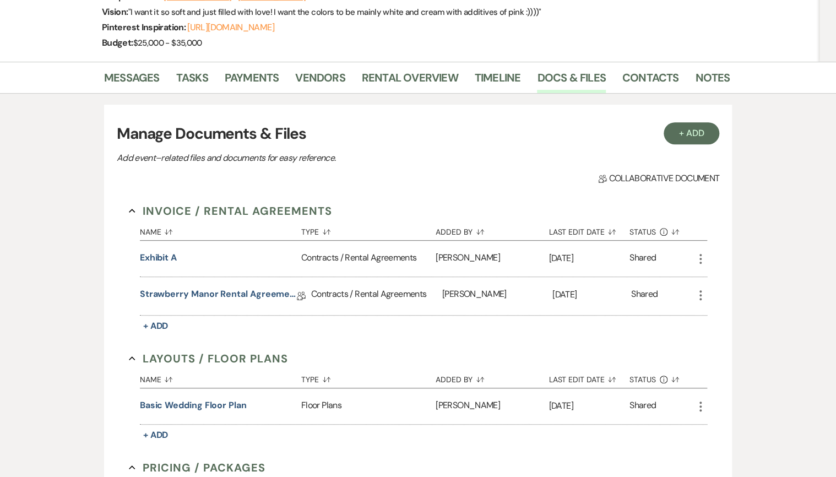
select select "5"
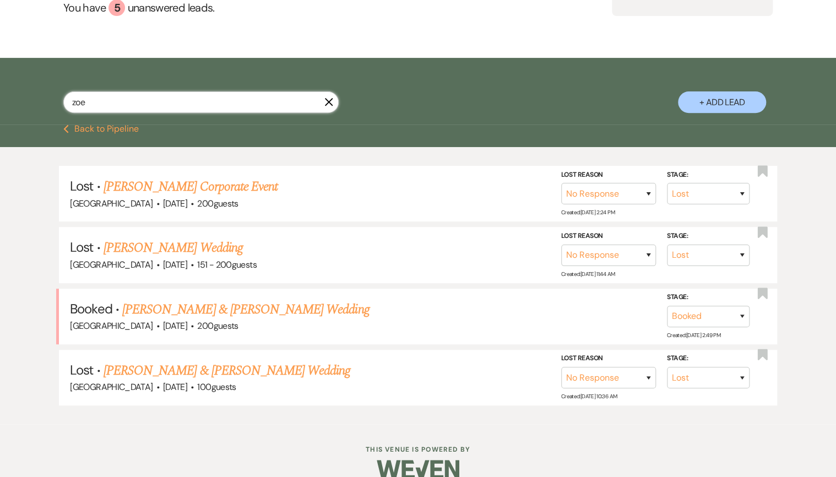
drag, startPoint x: 87, startPoint y: 101, endPoint x: 55, endPoint y: 102, distance: 32.0
click at [55, 102] on div "zoe X + Add Lead" at bounding box center [417, 92] width 793 height 59
type input "madison"
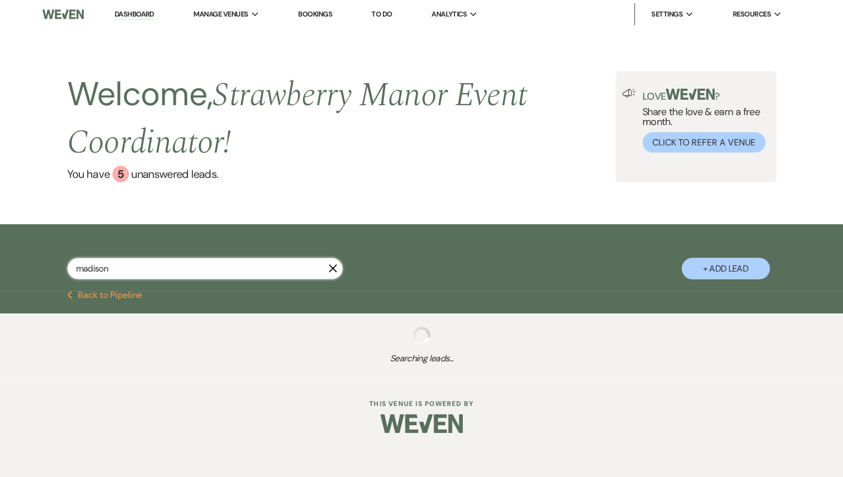
select select "8"
select select "5"
select select "8"
select select "5"
select select "8"
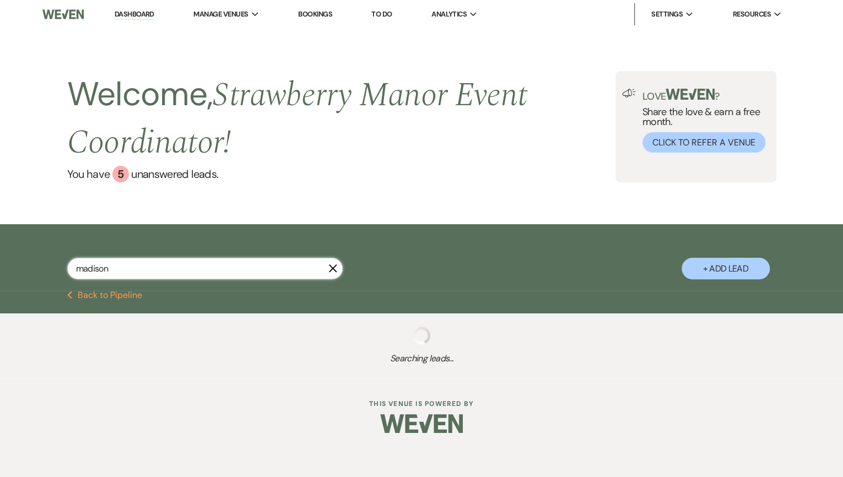
select select "5"
select select "8"
select select "4"
select select "8"
select select "5"
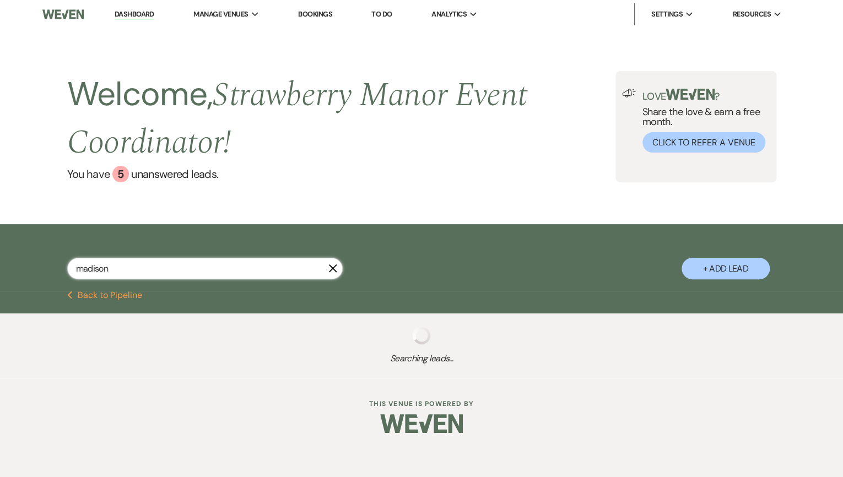
select select "8"
select select "5"
select select "8"
select select "4"
select select "8"
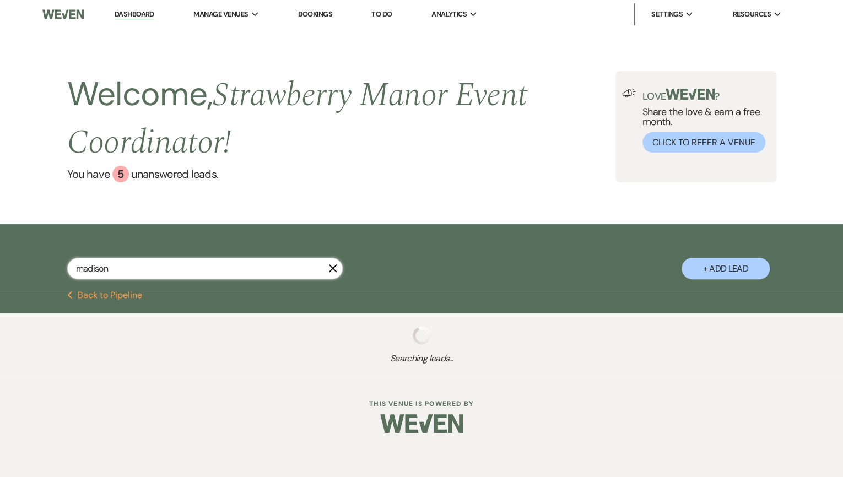
select select "4"
select select "8"
select select "5"
select select "8"
select select "5"
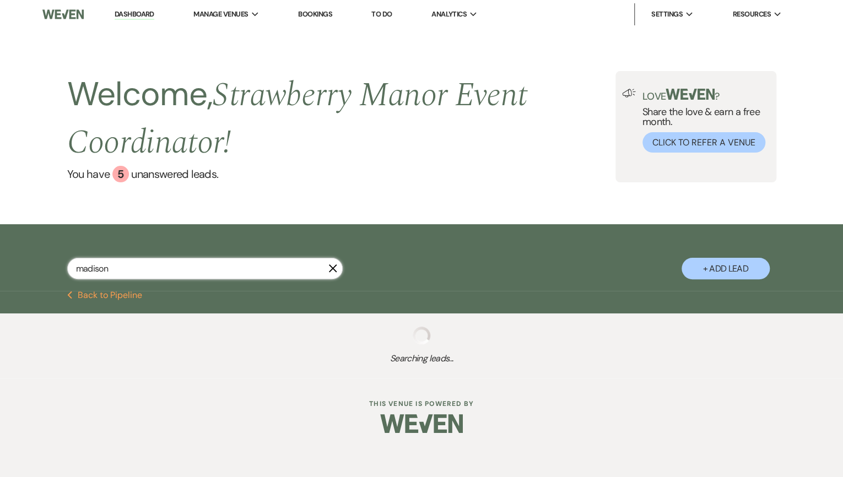
select select "8"
select select "5"
select select "8"
select select "5"
select select "8"
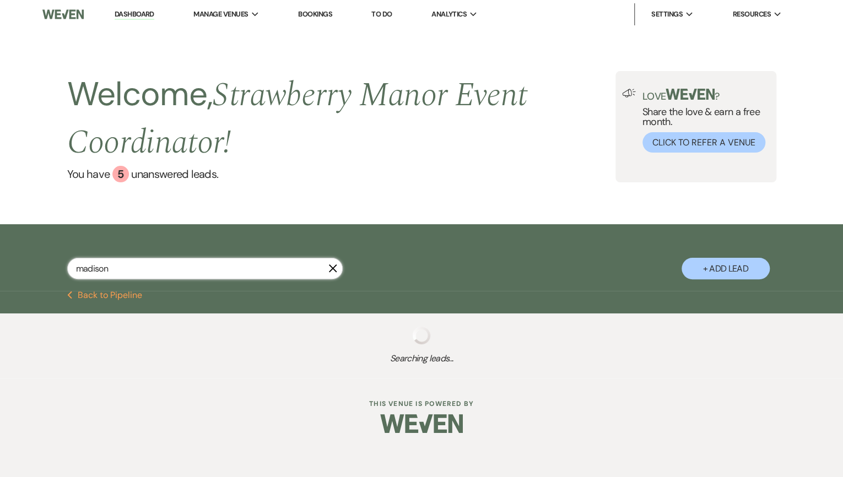
select select "5"
select select "8"
select select "5"
select select "8"
select select "5"
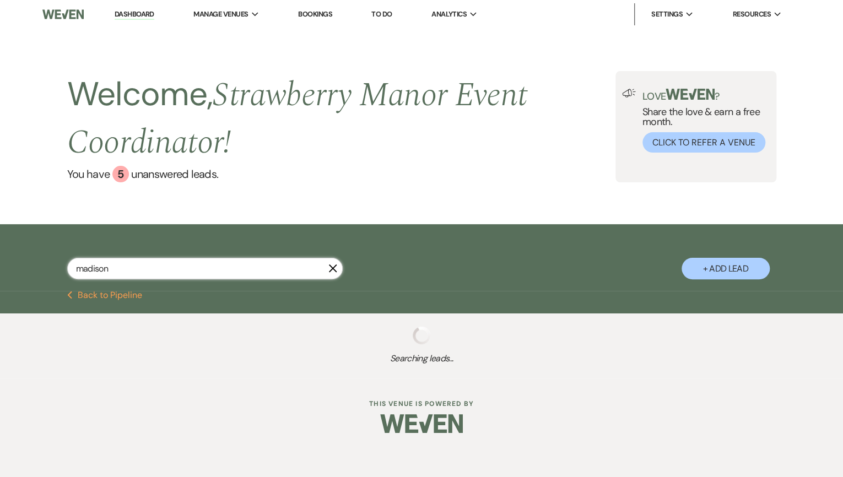
select select "8"
select select "5"
select select "8"
select select "4"
select select "8"
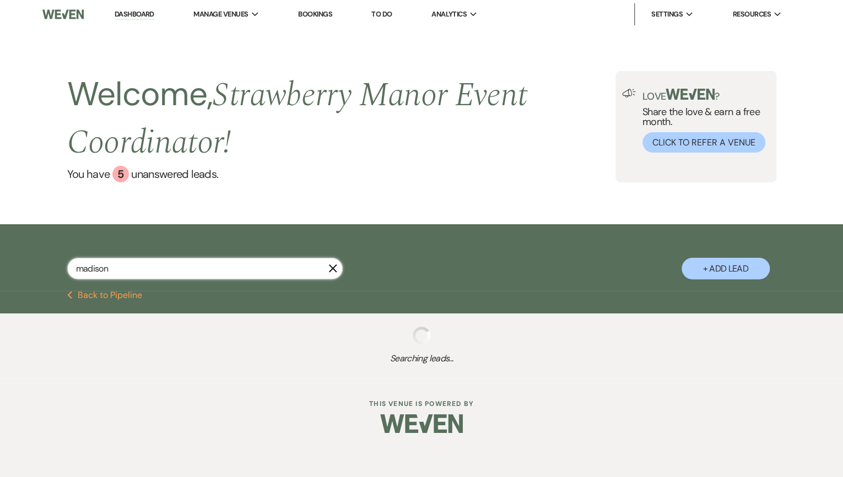
select select "5"
select select "8"
select select "5"
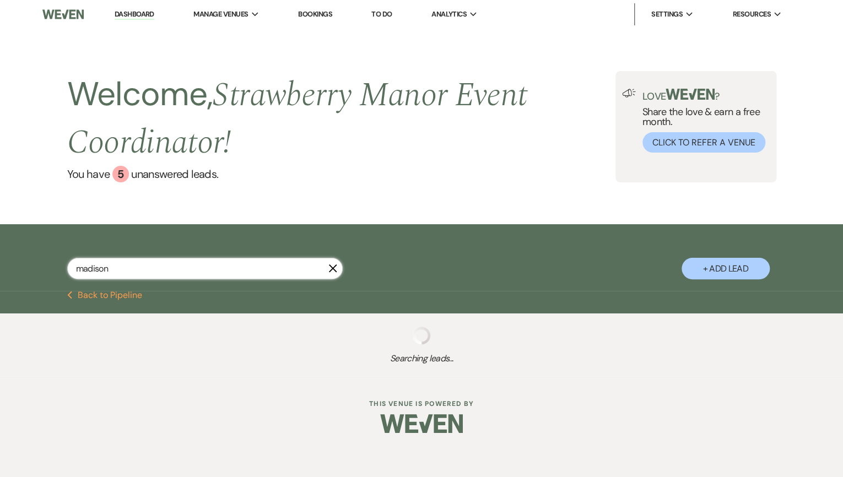
select select "8"
select select "5"
select select "8"
select select "5"
select select "8"
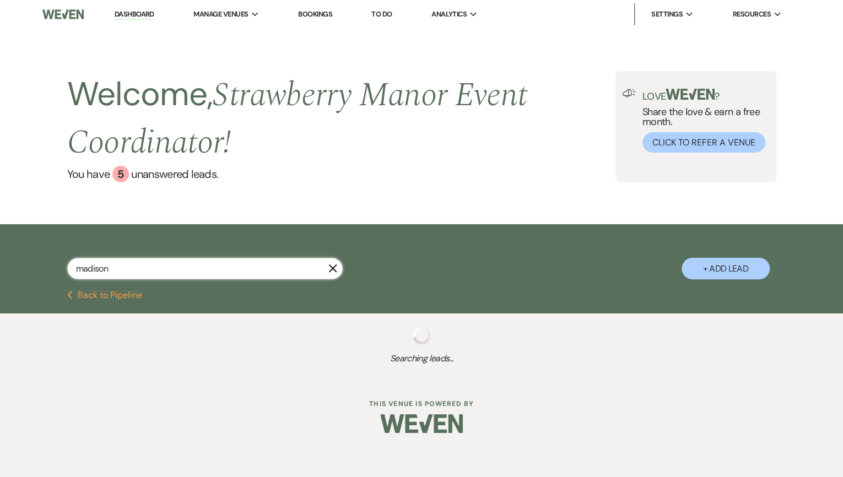
select select "11"
select select "8"
select select "5"
select select "8"
select select "7"
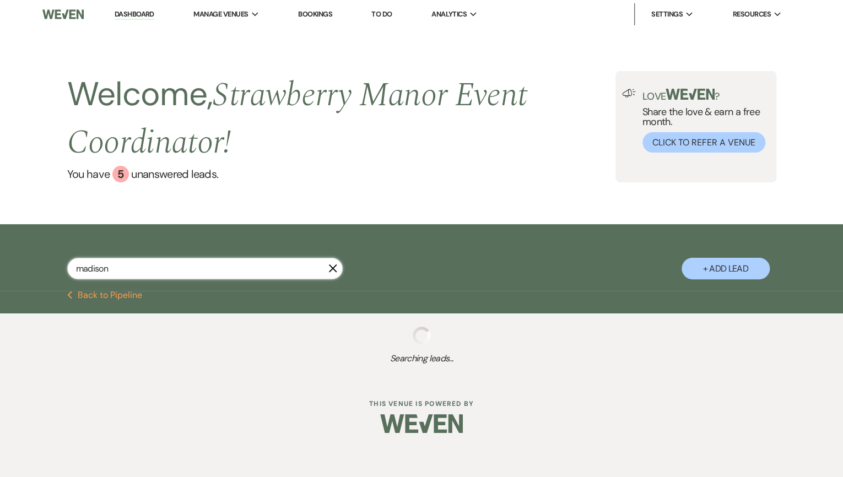
select select "8"
select select "5"
select select "8"
select select "4"
select select "8"
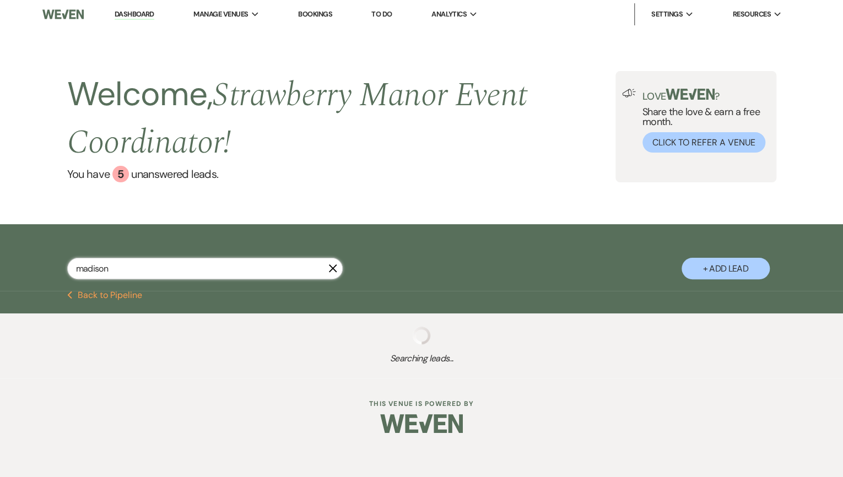
select select "5"
select select "8"
select select "4"
select select "8"
select select "5"
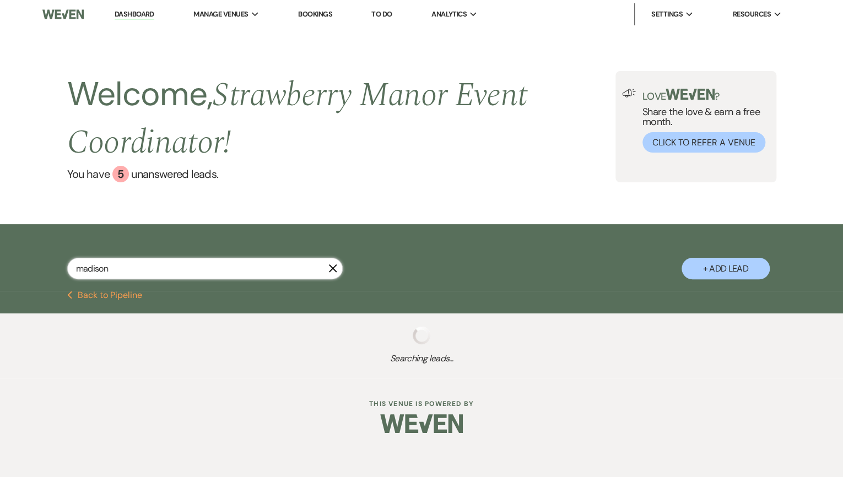
select select "8"
select select "5"
select select "8"
select select "9"
select select "8"
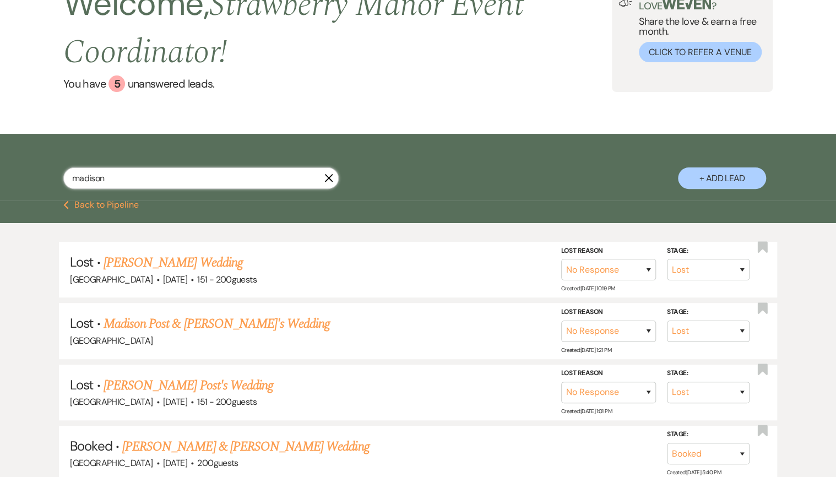
scroll to position [220, 0]
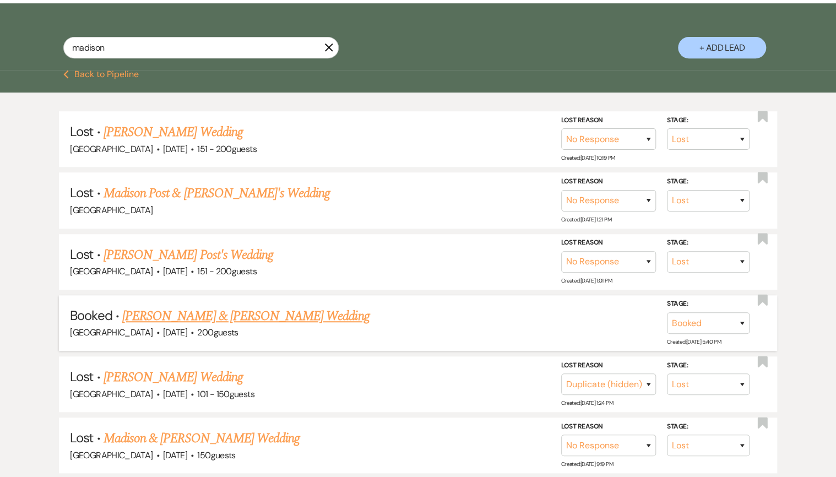
click at [217, 315] on link "[PERSON_NAME] & [PERSON_NAME] Wedding" at bounding box center [245, 316] width 247 height 20
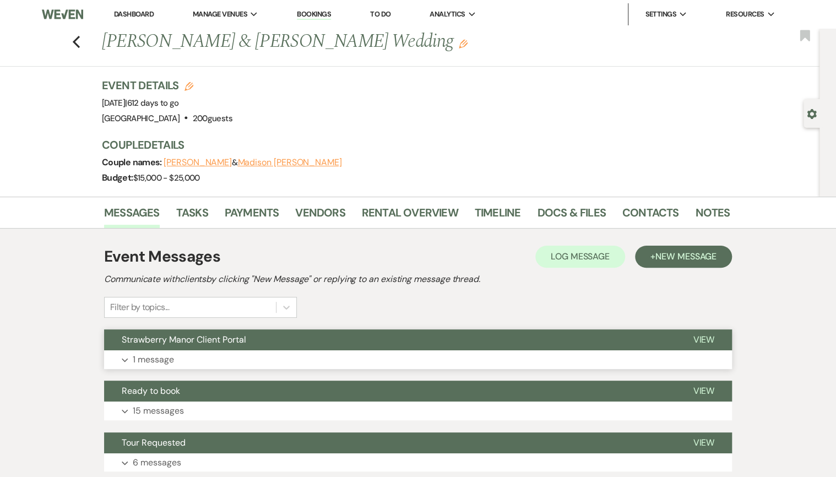
click at [205, 337] on span "Strawberry Manor Client Portal" at bounding box center [184, 340] width 125 height 12
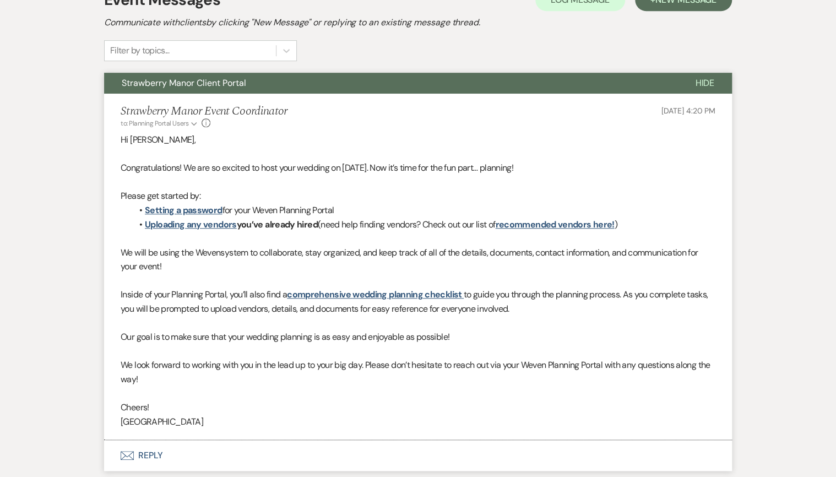
scroll to position [264, 0]
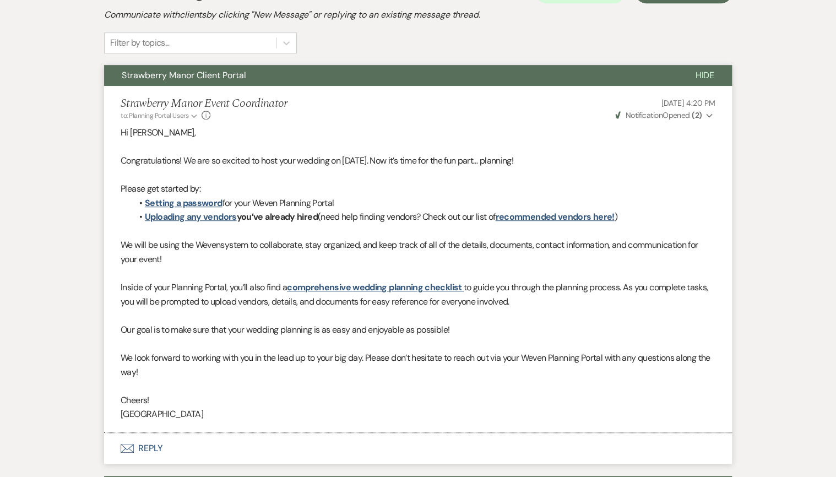
click at [117, 104] on li "Strawberry Manor Event Coordinator to: Planning Portal Users Expand Info [DATE]…" at bounding box center [418, 259] width 628 height 347
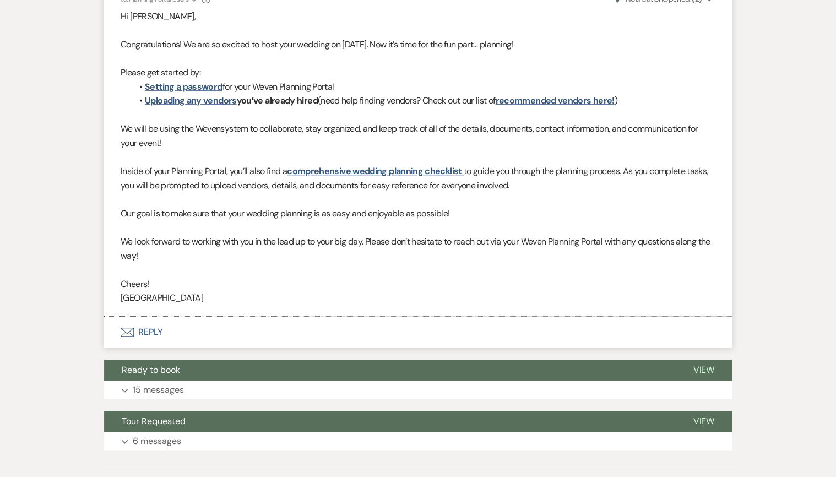
scroll to position [441, 0]
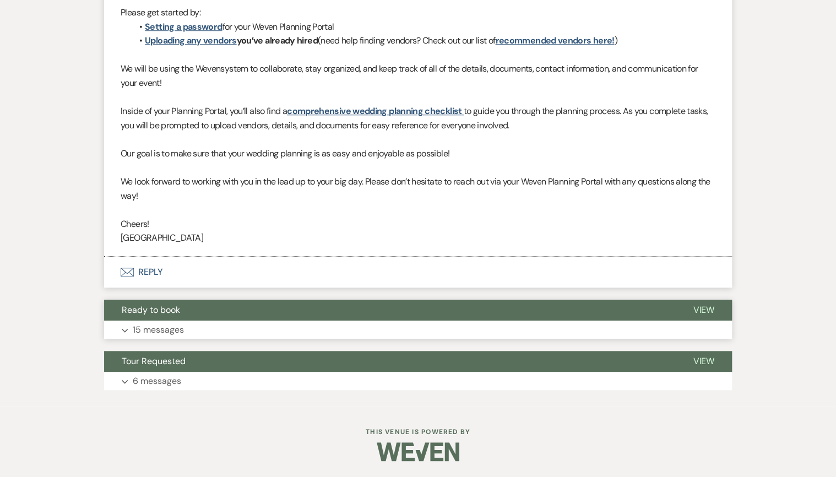
click at [133, 315] on button "Ready to book" at bounding box center [389, 310] width 571 height 21
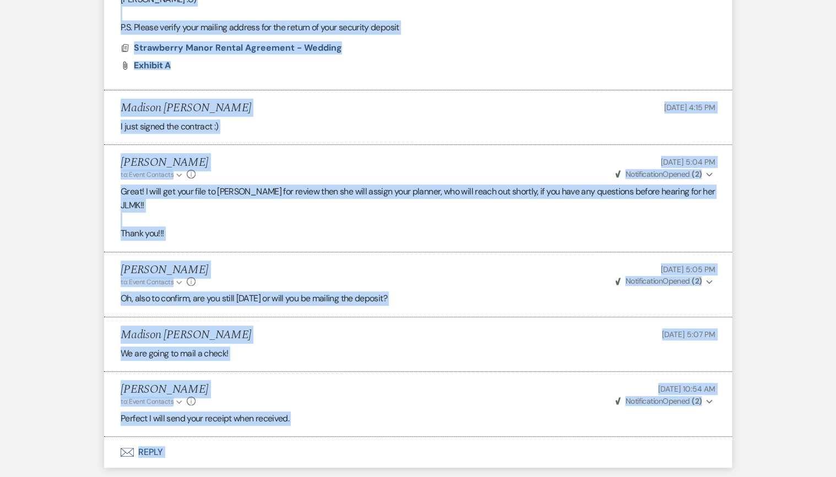
scroll to position [2323, 0]
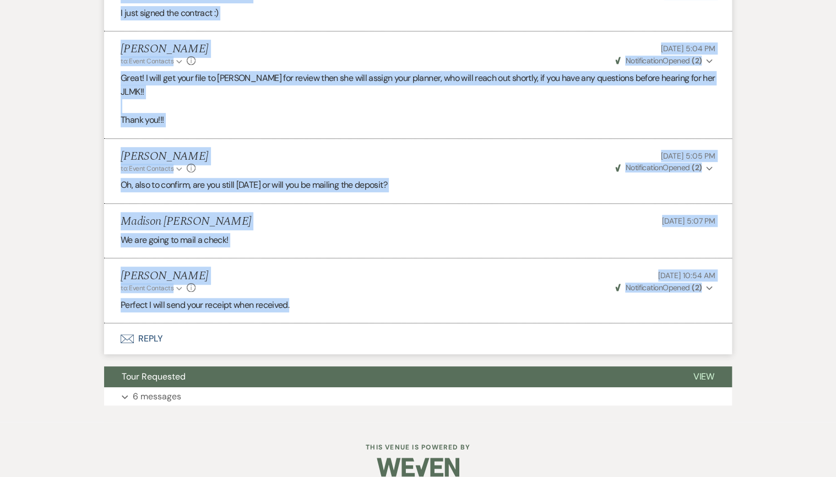
drag, startPoint x: 120, startPoint y: 116, endPoint x: 291, endPoint y: 291, distance: 245.8
drag, startPoint x: 291, startPoint y: 291, endPoint x: 264, endPoint y: 291, distance: 27.0
copy ul "Loremip Dolorsita Con 66, 8355, 90:21 AD Eli Seddoe: Tem 85, 6888, 46:91 IN Ut!…"
click at [155, 371] on span "Tour Requested" at bounding box center [154, 377] width 64 height 12
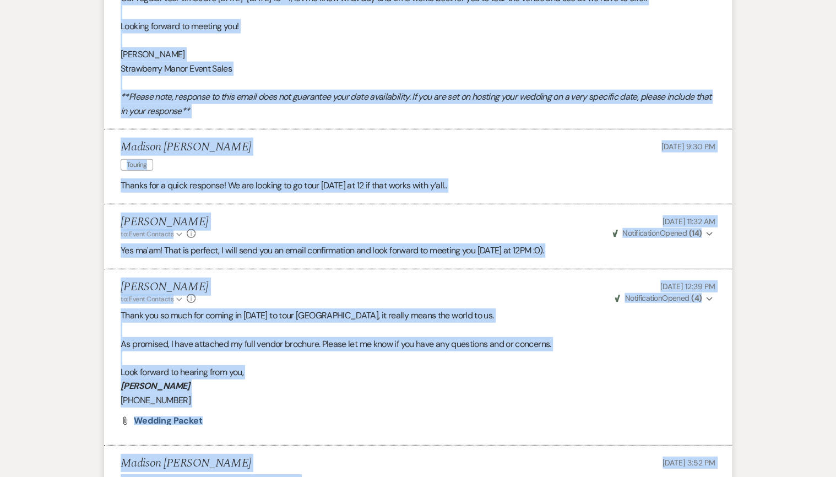
scroll to position [3517, 0]
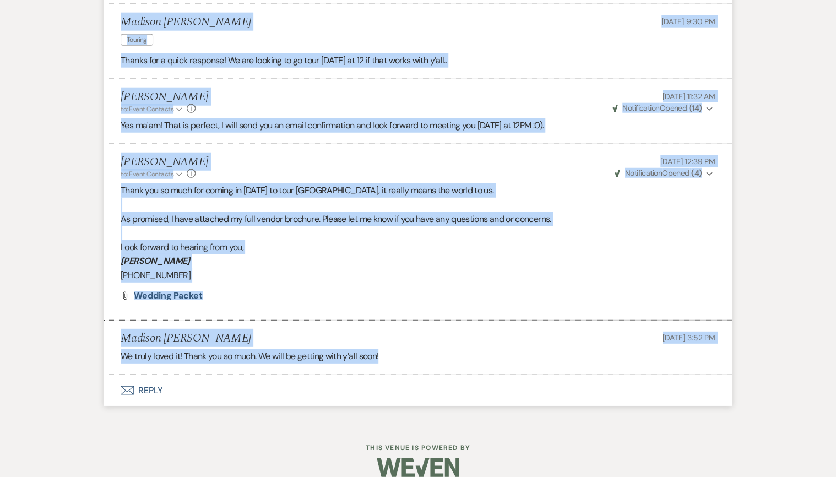
drag, startPoint x: 121, startPoint y: 170, endPoint x: 382, endPoint y: 338, distance: 311.3
drag, startPoint x: 382, startPoint y: 338, endPoint x: 360, endPoint y: 340, distance: 22.1
copy ul "Loremip Dolorsita Con 20, 5012, 2:39 AD Elit : Seddoei Temporinc (Utlabo) Etdol…"
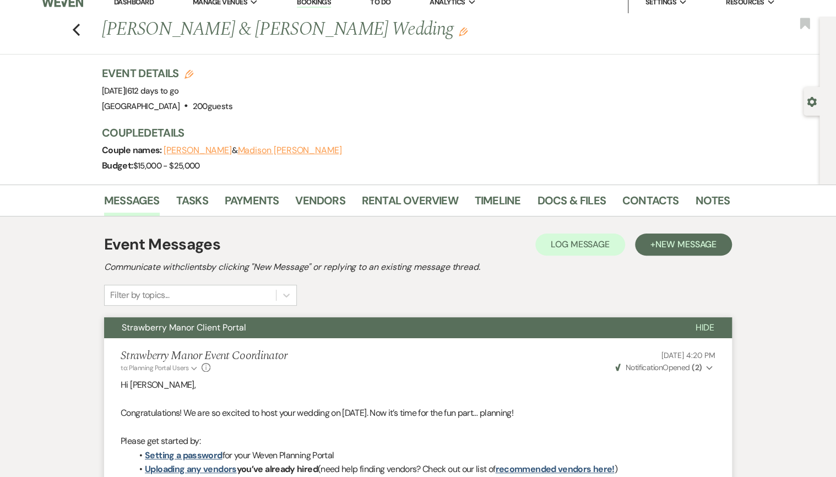
scroll to position [0, 0]
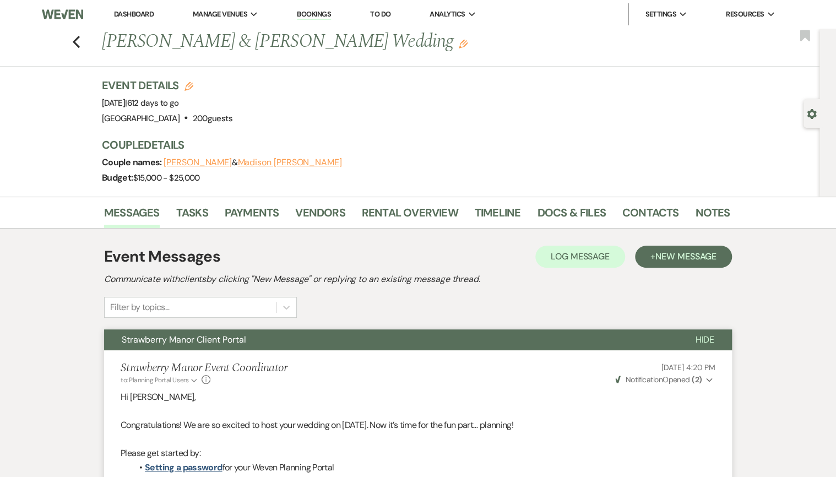
click at [86, 42] on div "Previous [PERSON_NAME] & [PERSON_NAME] Wedding Edit Bookmark" at bounding box center [406, 48] width 825 height 38
click at [80, 45] on use "button" at bounding box center [76, 42] width 7 height 12
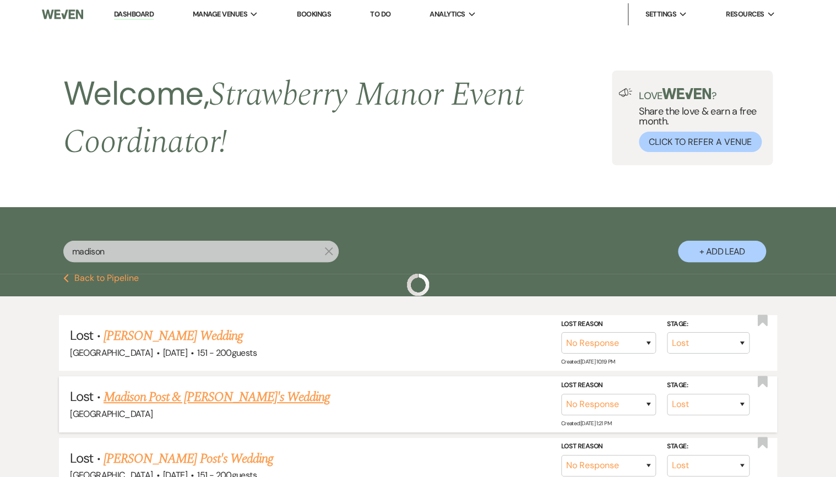
scroll to position [220, 0]
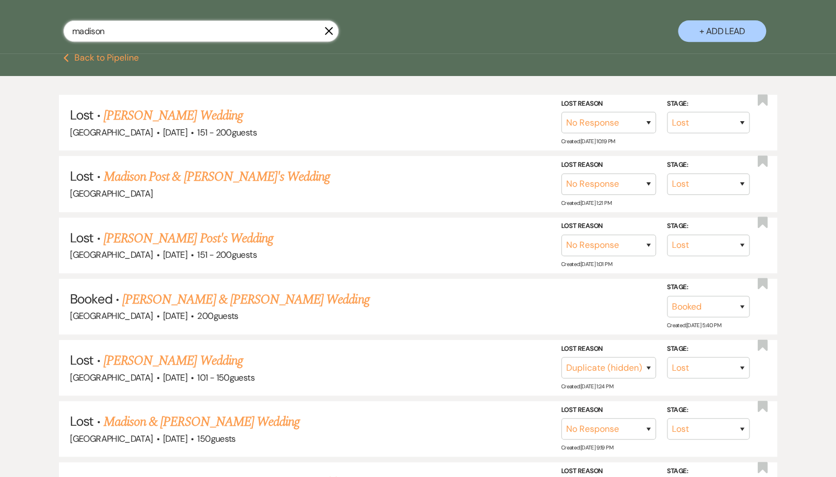
drag, startPoint x: 125, startPoint y: 36, endPoint x: 22, endPoint y: 35, distance: 102.5
click at [22, 35] on div "madison X + Add Lead" at bounding box center [417, 21] width 793 height 59
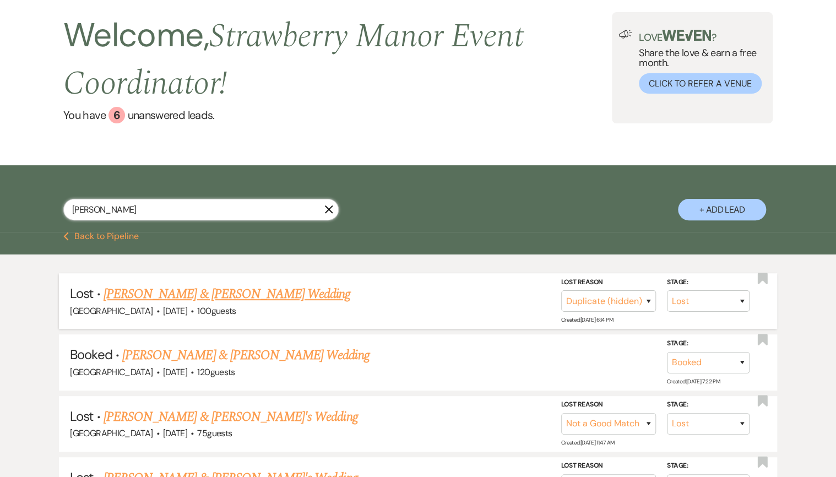
scroll to position [132, 0]
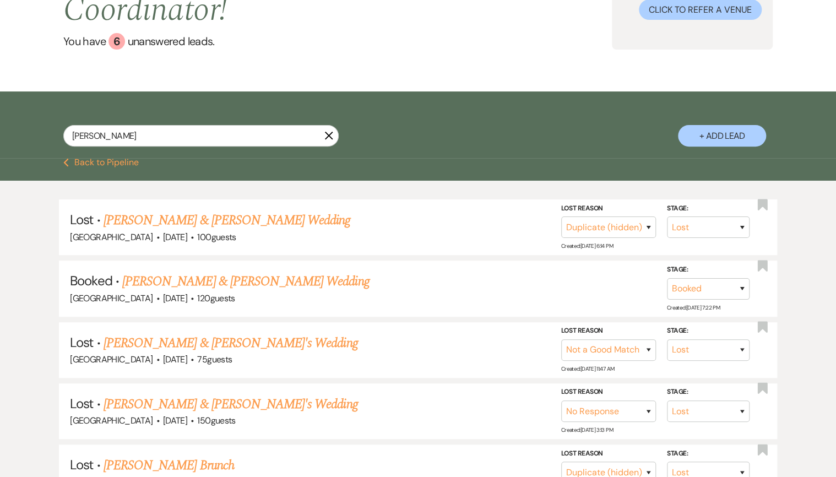
click at [187, 283] on link "[PERSON_NAME] & [PERSON_NAME] Wedding" at bounding box center [245, 282] width 247 height 20
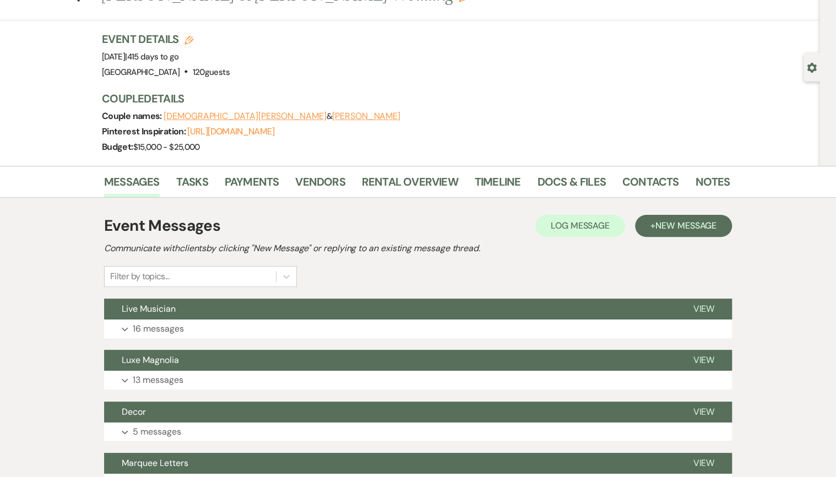
scroll to position [176, 0]
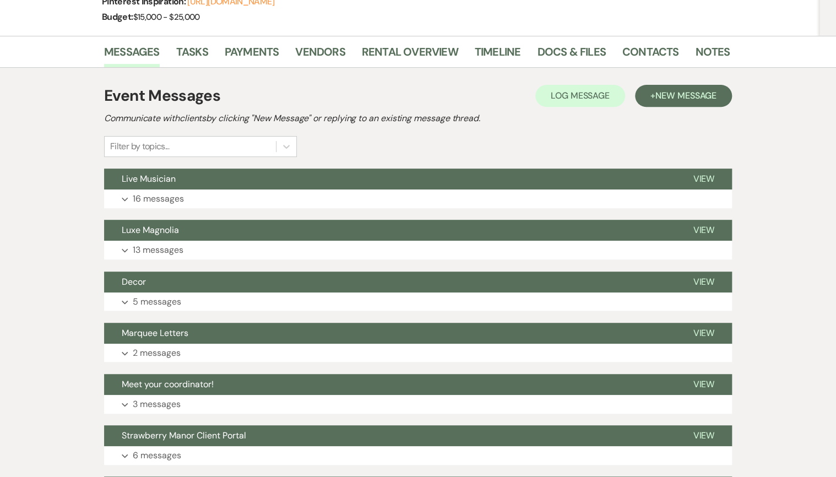
click at [174, 208] on div "Event Messages Log Log Message + New Message Communicate with clients by clicki…" at bounding box center [418, 377] width 628 height 597
click at [174, 198] on p "16 messages" at bounding box center [158, 199] width 51 height 14
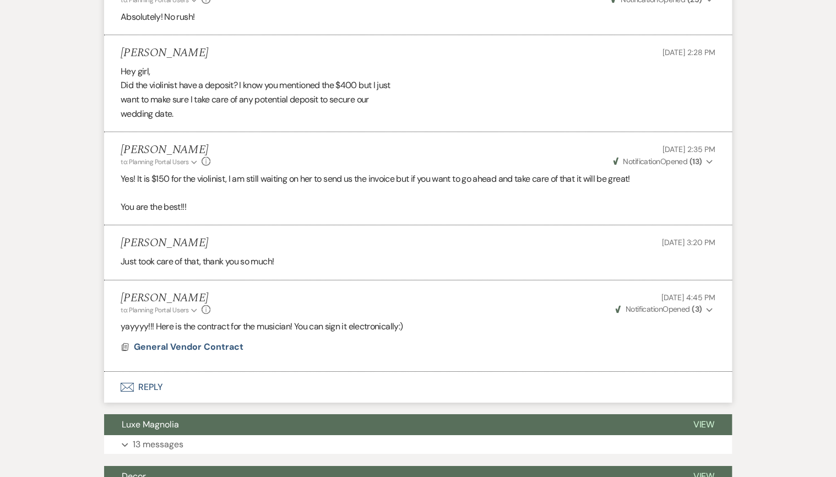
scroll to position [1675, 0]
